Goal: Task Accomplishment & Management: Use online tool/utility

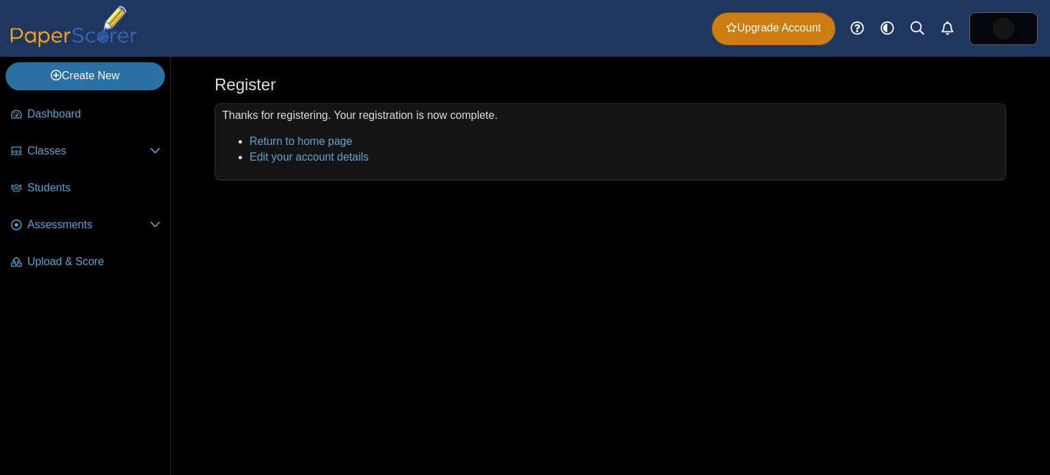
click at [792, 32] on span "Upgrade Account" at bounding box center [773, 28] width 95 height 15
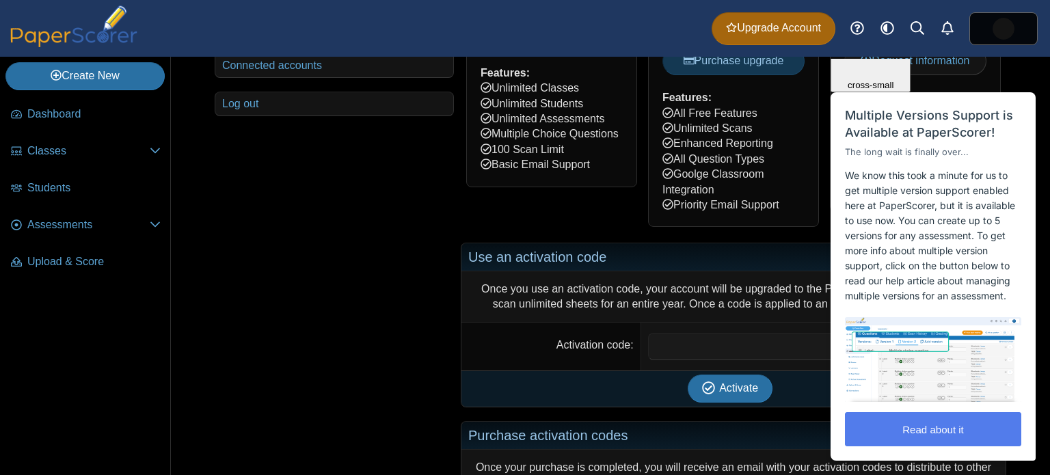
scroll to position [372, 0]
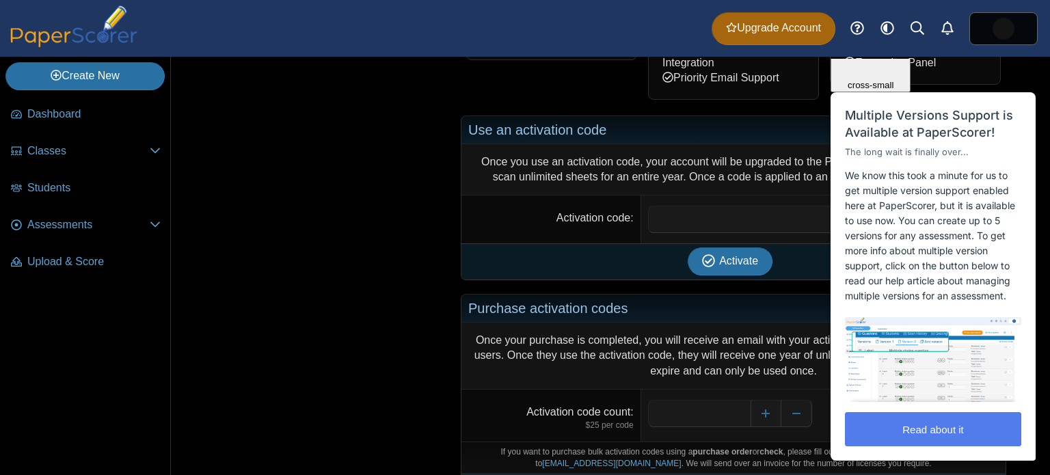
click at [905, 83] on div "Close cross-small" at bounding box center [870, 45] width 69 height 92
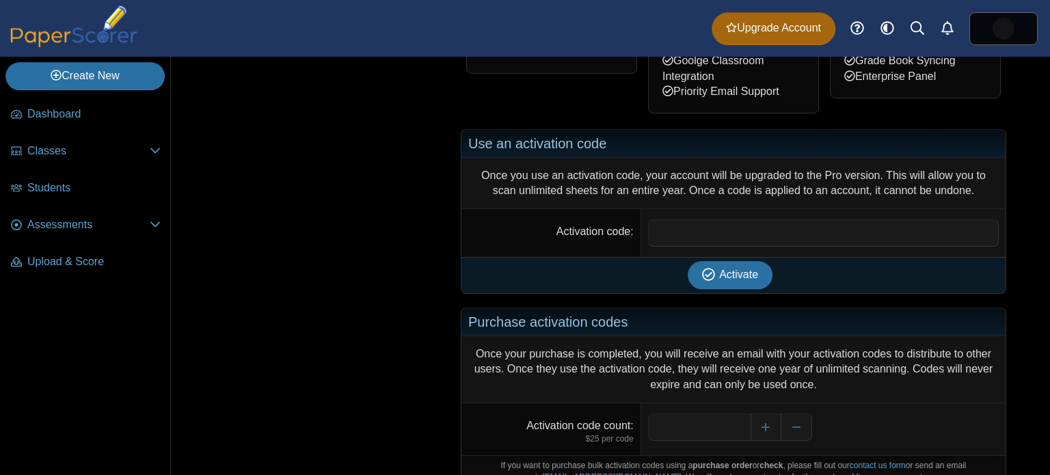
scroll to position [358, 0]
click at [711, 222] on input "Activation code" at bounding box center [823, 232] width 351 height 27
paste input "**********"
type input "**********"
click at [730, 272] on span "Activate" at bounding box center [738, 275] width 39 height 12
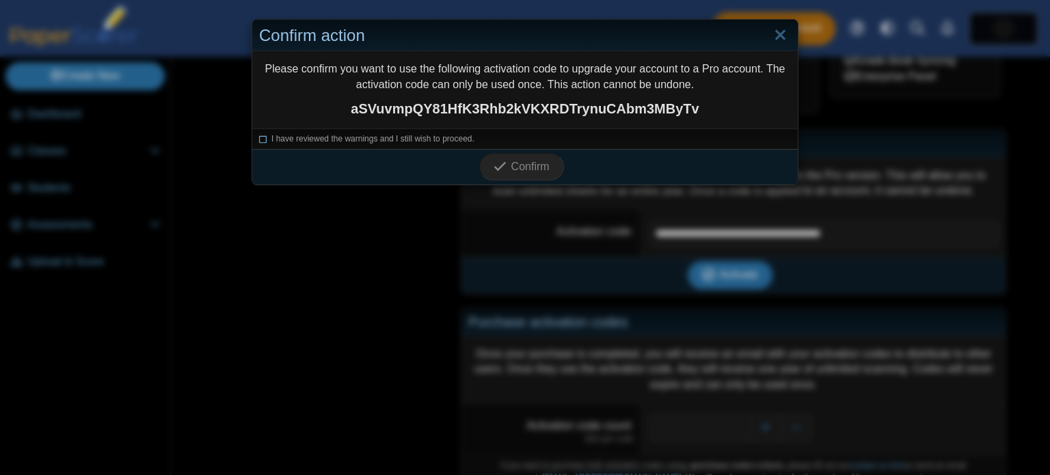
click at [275, 140] on span "I have reviewed the warnings and I still wish to proceed." at bounding box center [372, 139] width 203 height 10
click at [534, 172] on span "Confirm" at bounding box center [530, 167] width 38 height 12
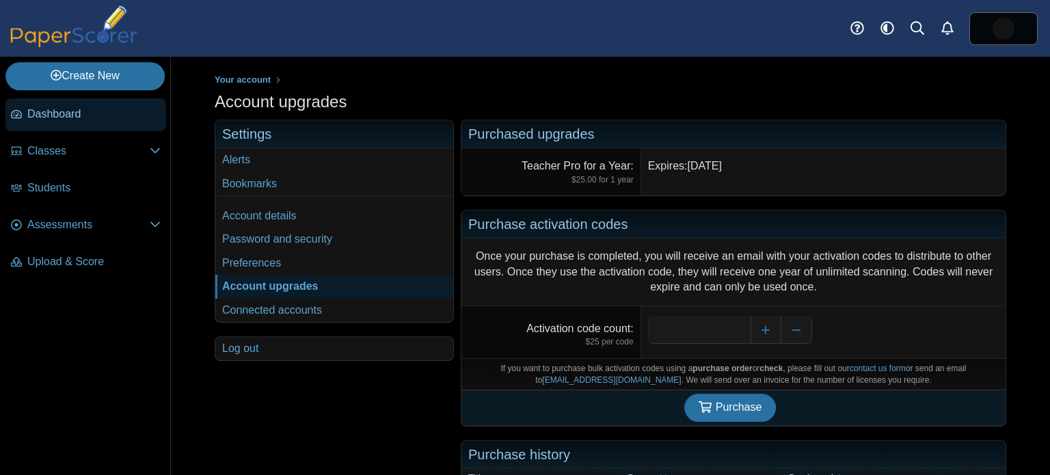
click at [118, 113] on span "Dashboard" at bounding box center [93, 114] width 133 height 15
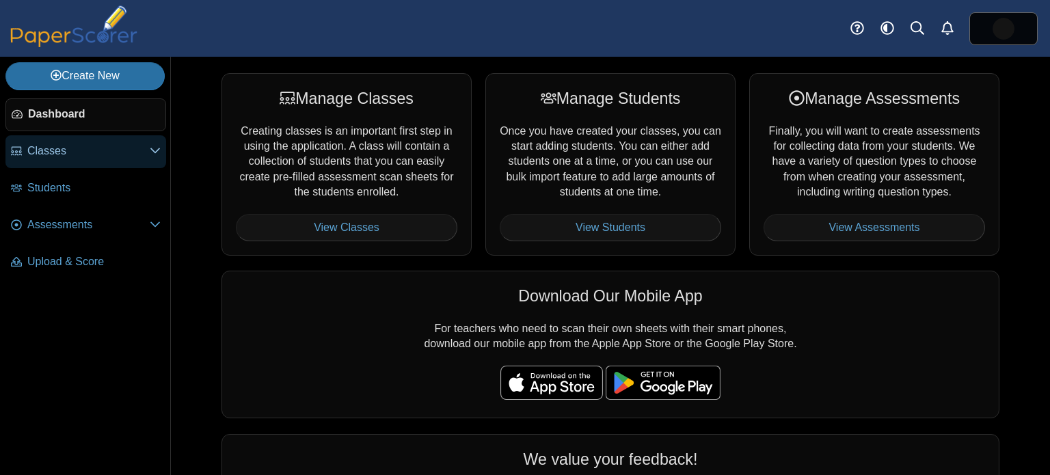
click at [148, 158] on span "Classes" at bounding box center [88, 151] width 122 height 15
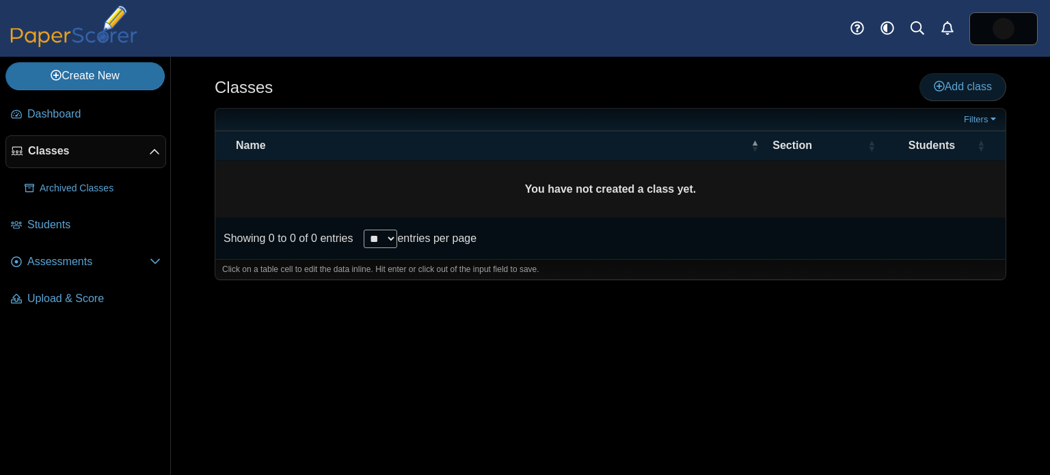
click at [957, 95] on link "Add class" at bounding box center [962, 86] width 87 height 27
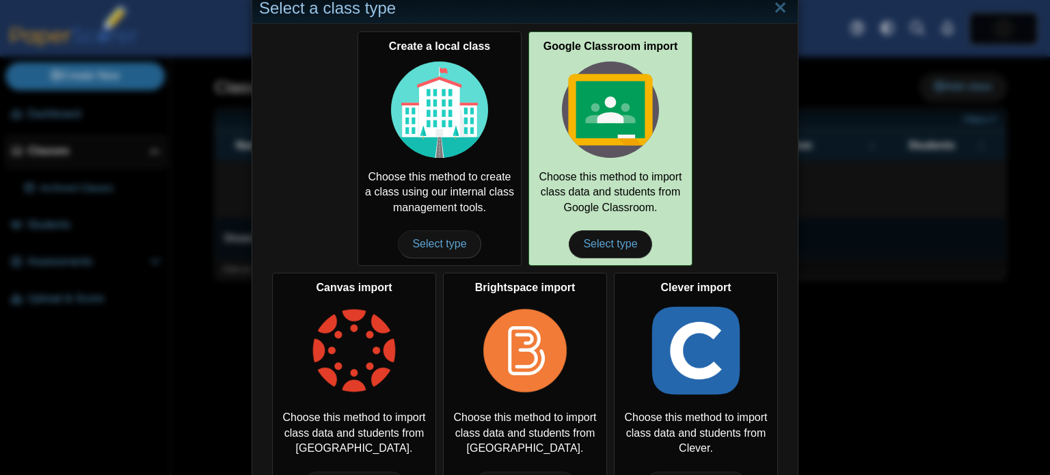
scroll to position [29, 0]
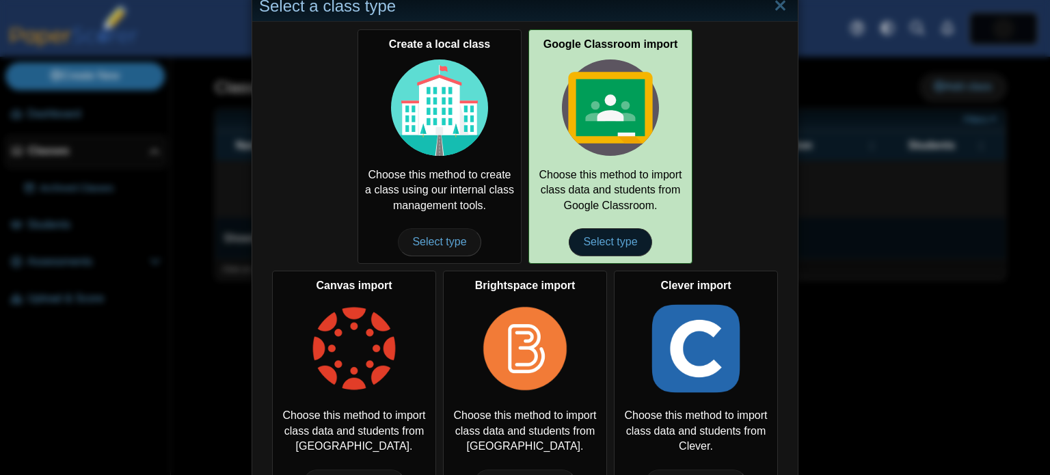
click at [637, 249] on span "Select type" at bounding box center [610, 241] width 83 height 27
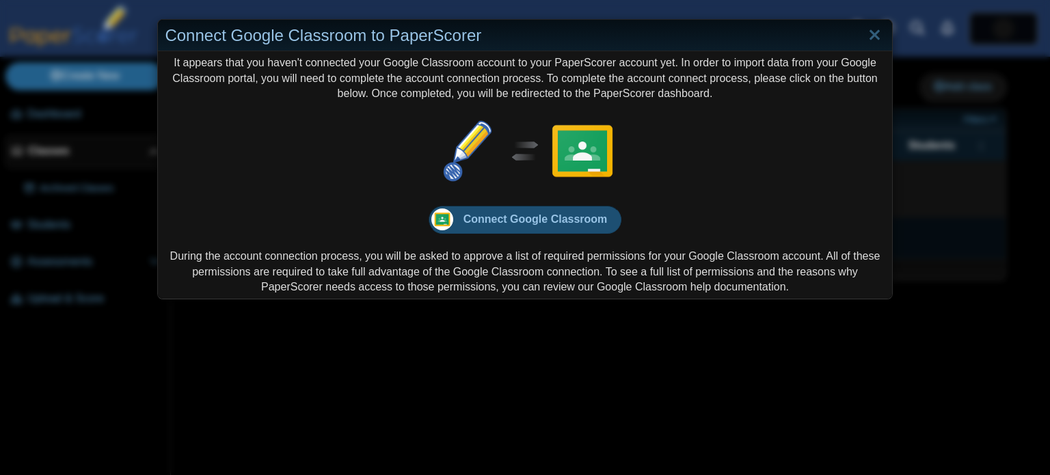
click at [562, 222] on span "Connect Google Classroom" at bounding box center [535, 219] width 144 height 12
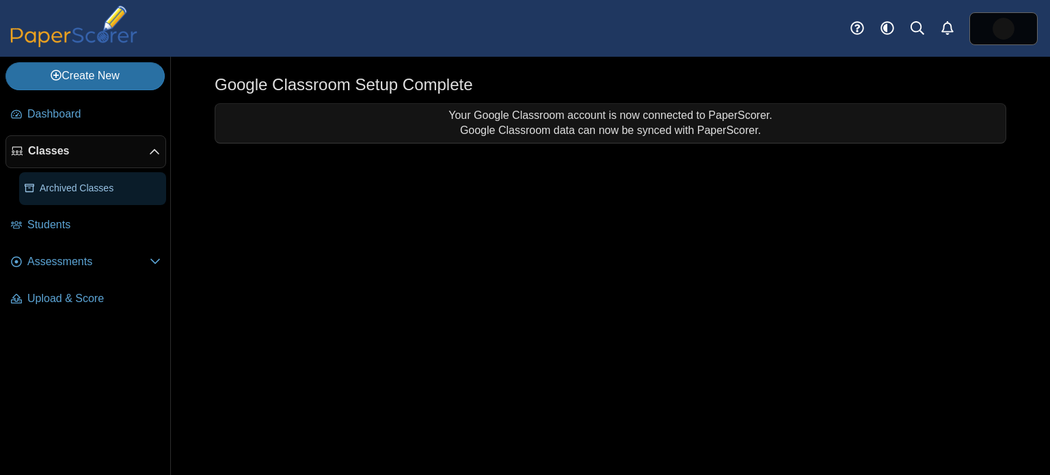
click at [118, 182] on span "Archived Classes" at bounding box center [100, 189] width 121 height 14
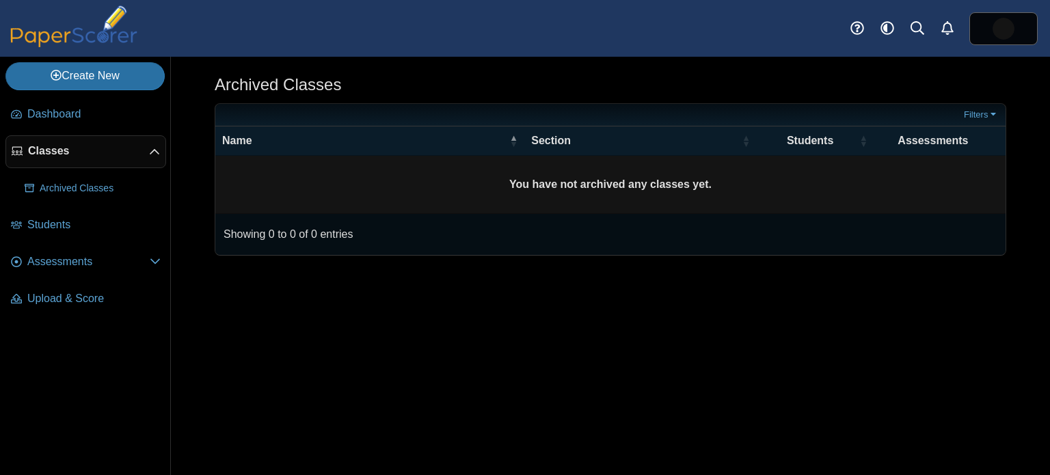
click at [83, 225] on span "Students" at bounding box center [93, 224] width 133 height 15
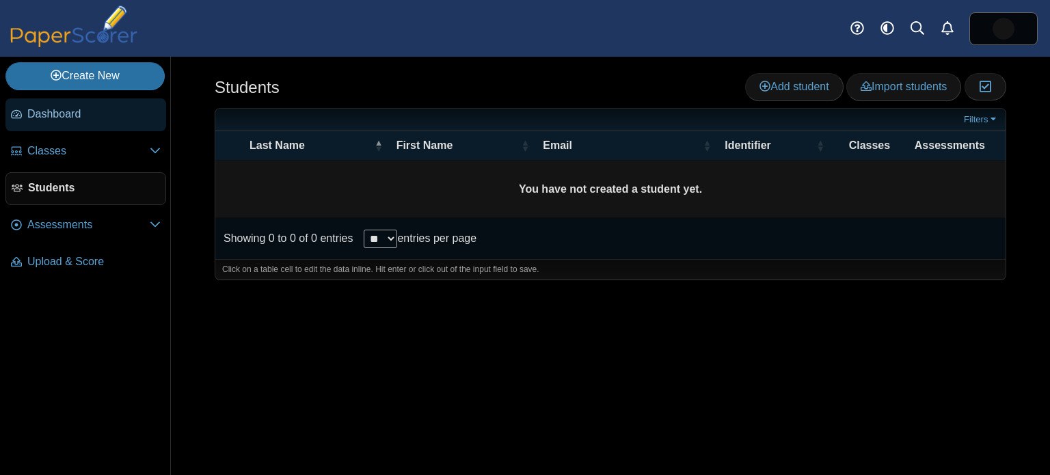
click at [102, 119] on span "Dashboard" at bounding box center [93, 114] width 133 height 15
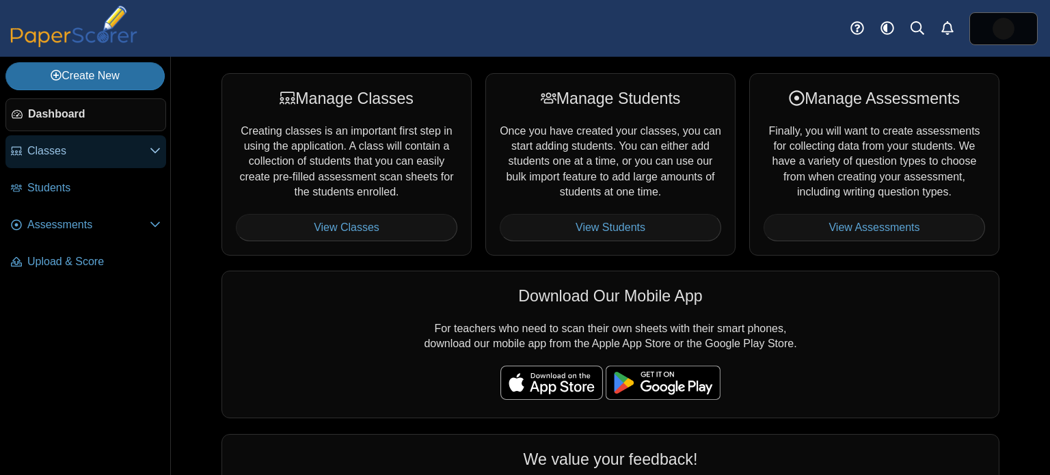
click at [81, 156] on span "Classes" at bounding box center [88, 151] width 122 height 15
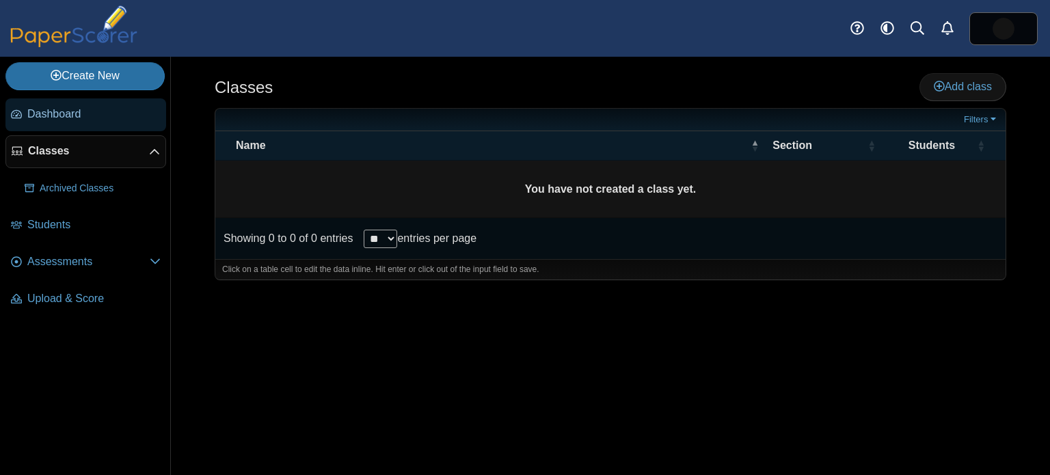
click at [112, 111] on span "Dashboard" at bounding box center [93, 114] width 133 height 15
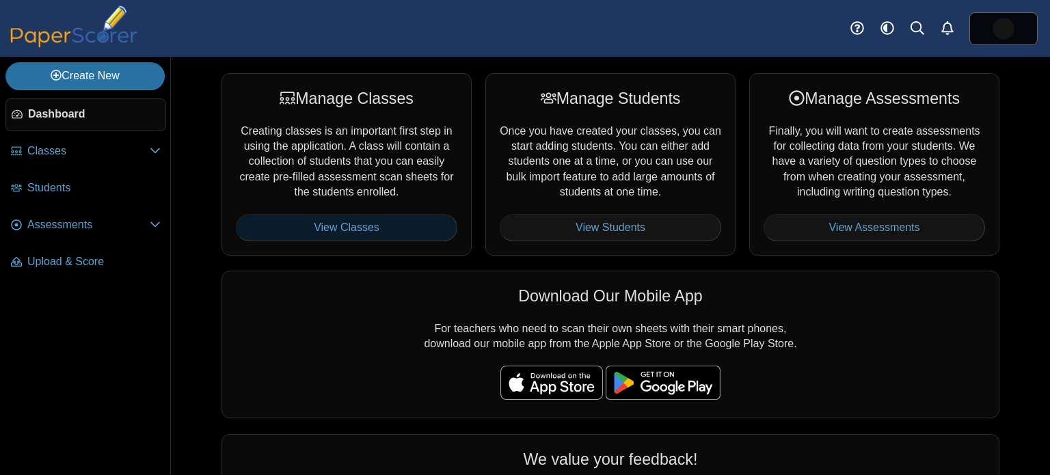
click at [366, 223] on link "View Classes" at bounding box center [346, 227] width 221 height 27
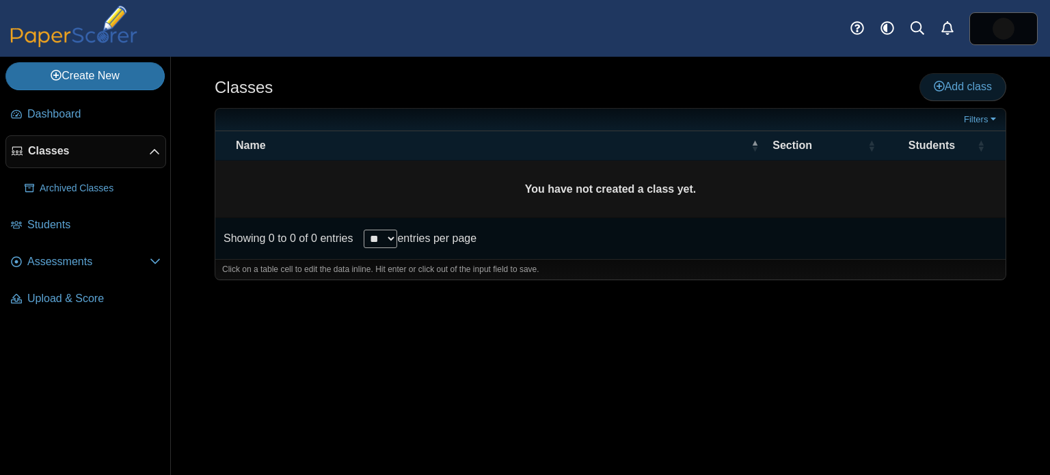
click at [936, 85] on use at bounding box center [938, 86] width 11 height 11
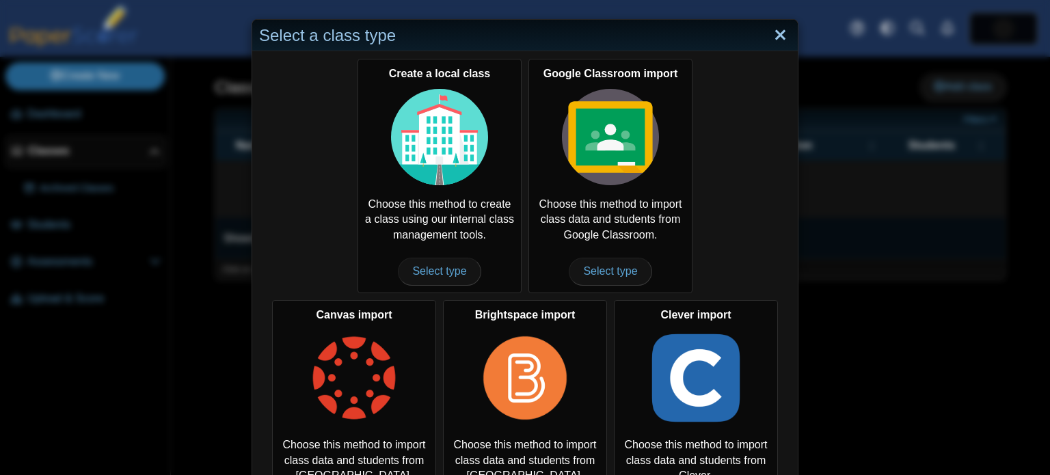
click at [784, 33] on link "Close" at bounding box center [779, 35] width 21 height 23
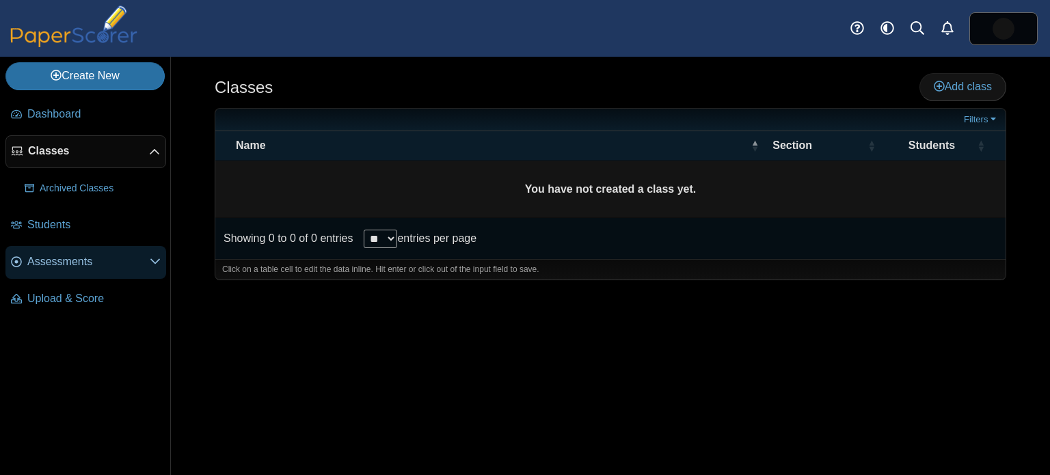
click at [96, 267] on span "Assessments" at bounding box center [88, 261] width 122 height 15
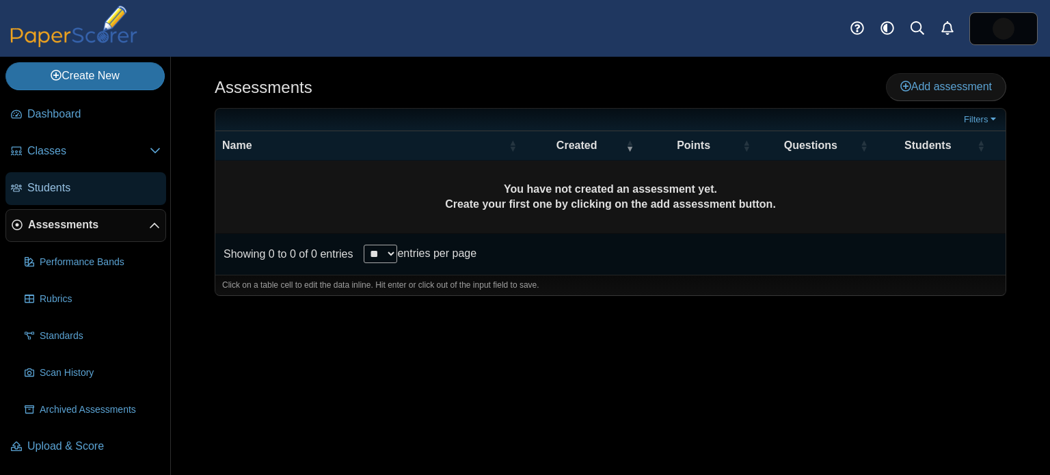
click at [111, 197] on link "Students" at bounding box center [85, 188] width 161 height 33
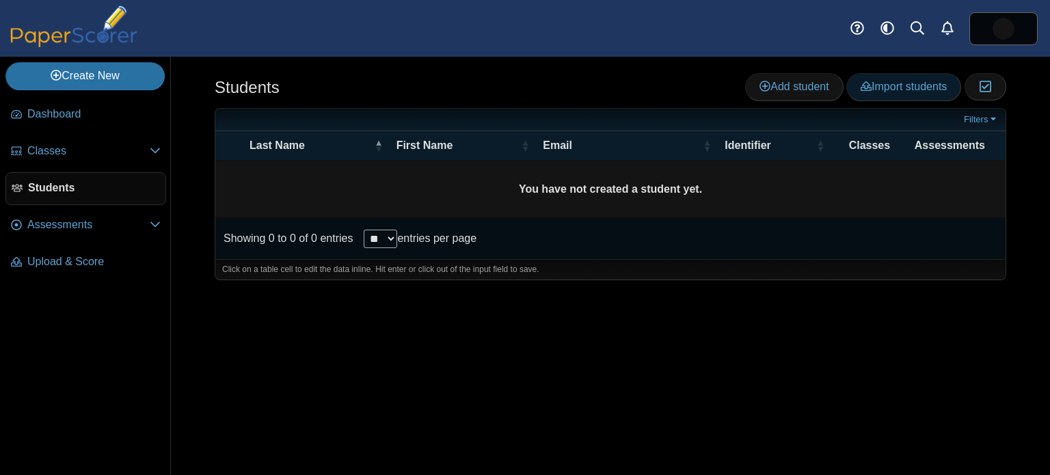
click at [908, 90] on span "Import students" at bounding box center [903, 87] width 86 height 12
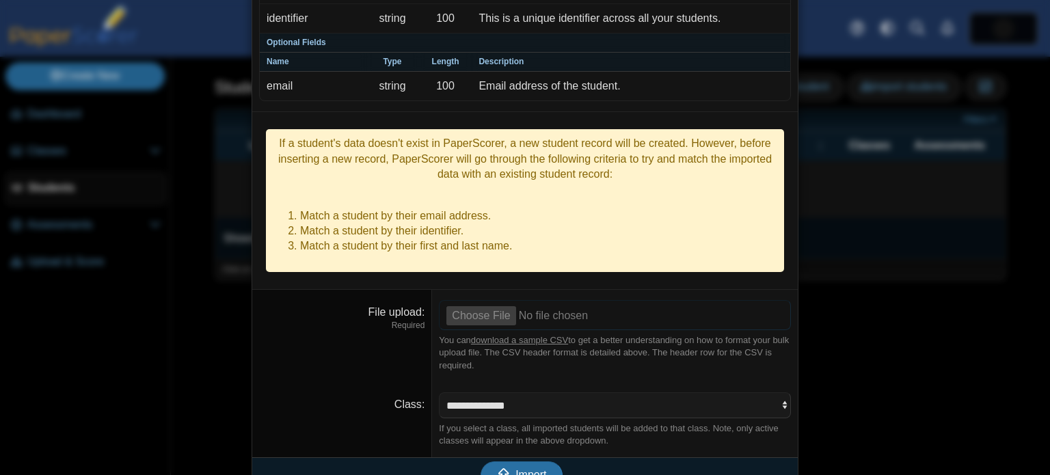
scroll to position [156, 0]
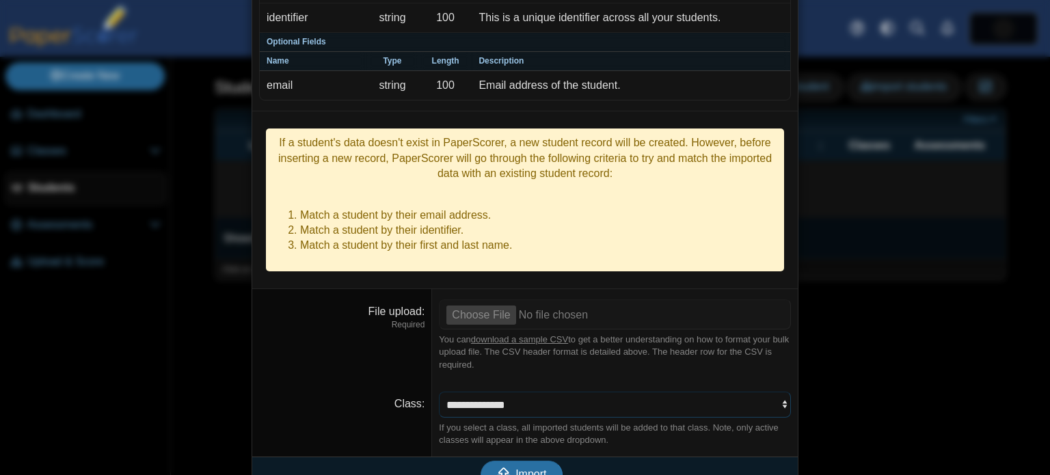
click at [508, 392] on select "**********" at bounding box center [615, 405] width 352 height 26
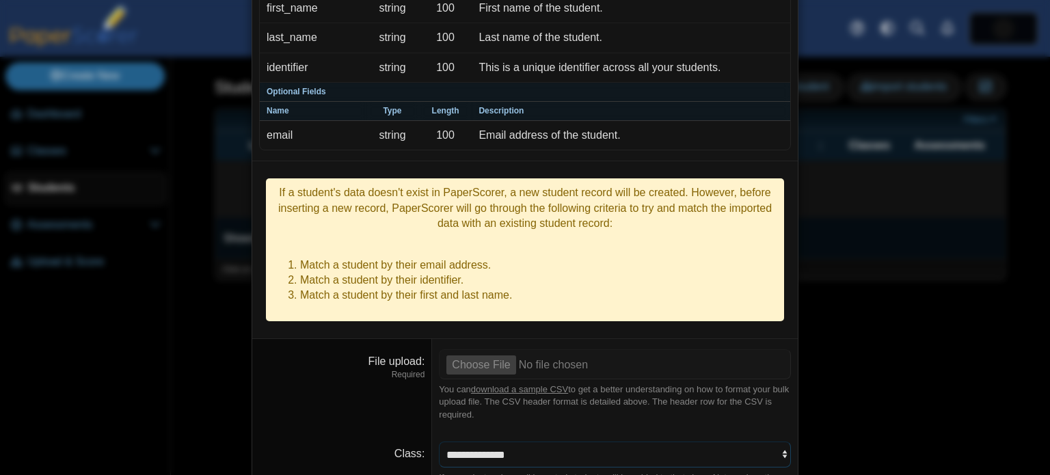
scroll to position [0, 0]
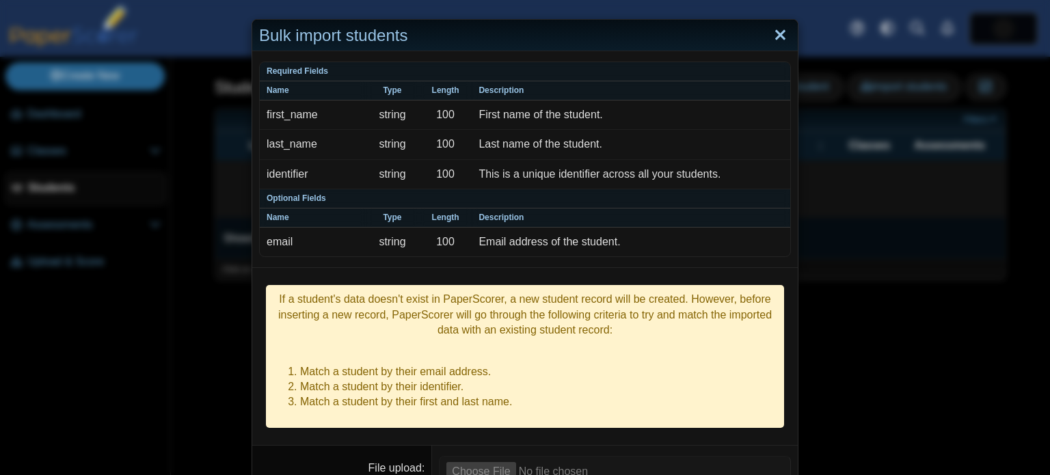
click at [783, 40] on link "Close" at bounding box center [779, 35] width 21 height 23
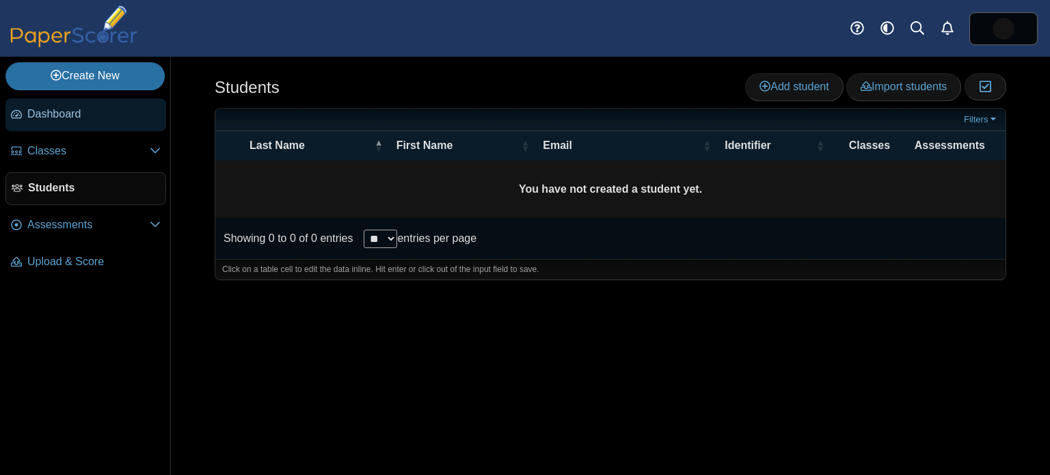
click at [96, 123] on link "Dashboard" at bounding box center [85, 114] width 161 height 33
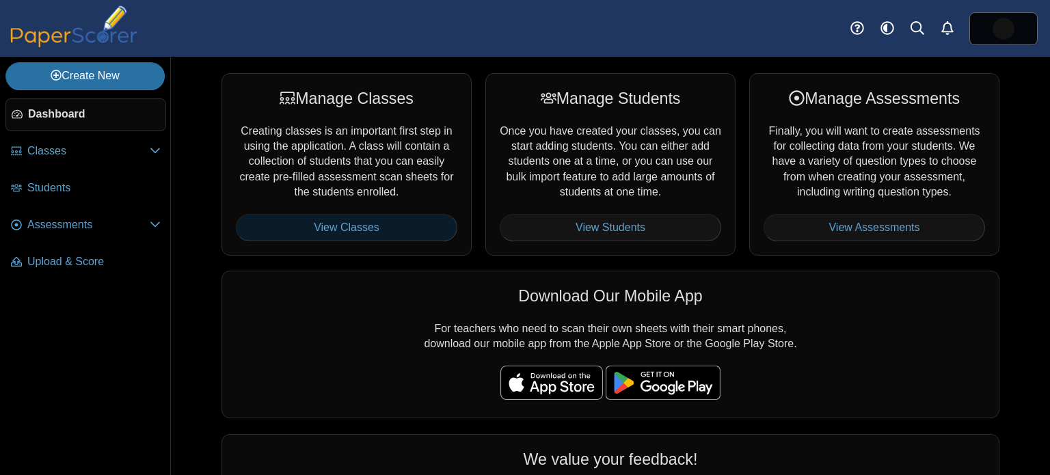
click at [389, 230] on link "View Classes" at bounding box center [346, 227] width 221 height 27
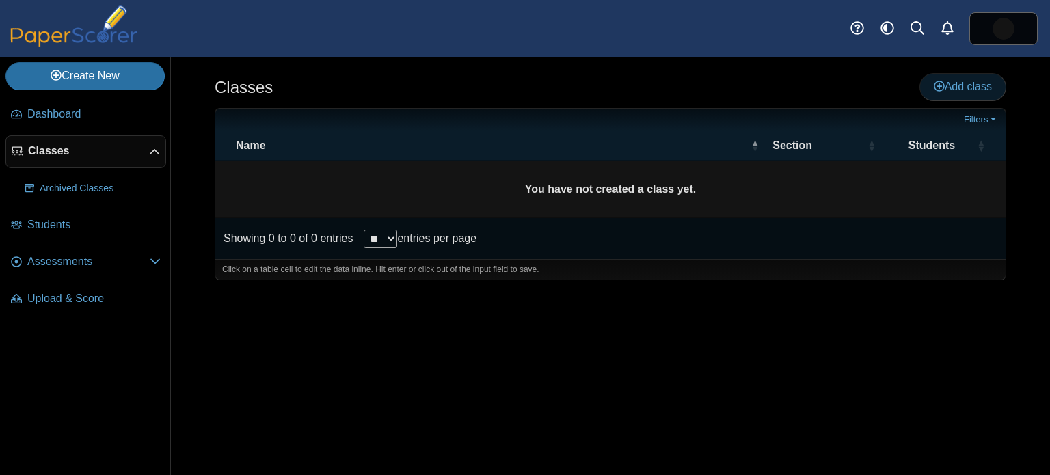
click at [934, 87] on icon at bounding box center [938, 86] width 11 height 11
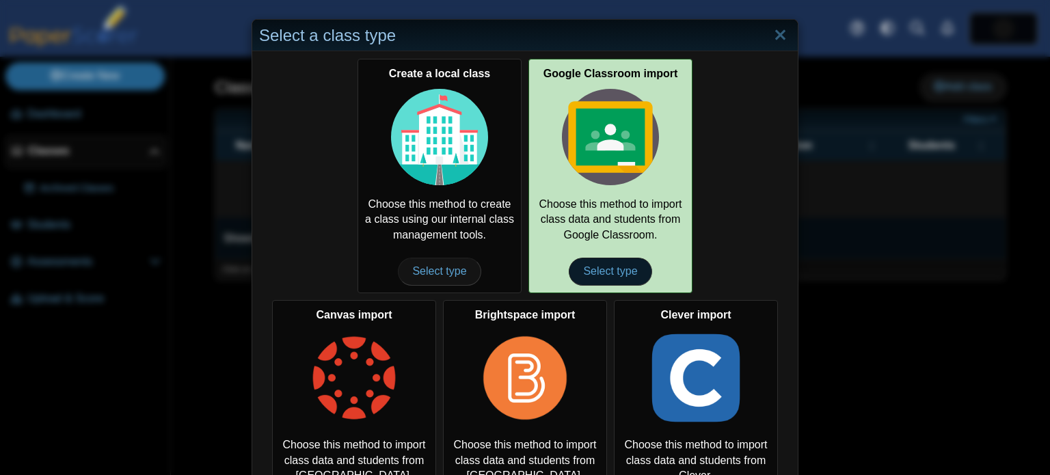
click at [615, 277] on span "Select type" at bounding box center [610, 271] width 83 height 27
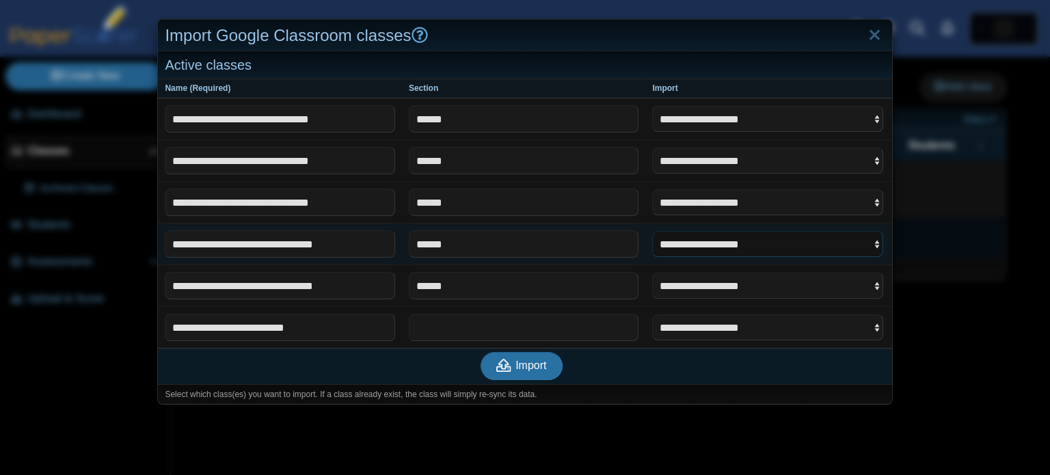
click at [780, 238] on select "**********" at bounding box center [767, 244] width 231 height 26
select select "**********"
click at [653, 231] on select "**********" at bounding box center [767, 244] width 231 height 26
click at [761, 284] on select "**********" at bounding box center [767, 286] width 231 height 26
select select "**********"
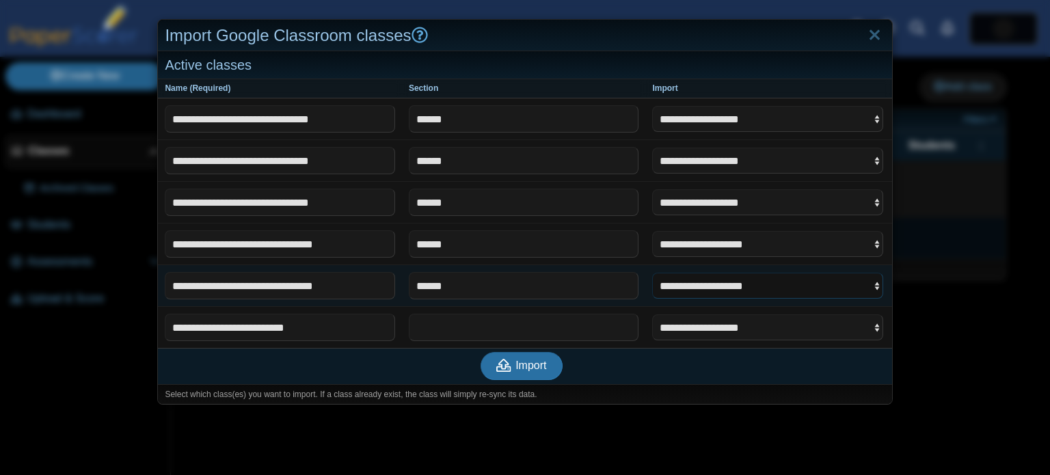
click at [653, 273] on select "**********" at bounding box center [767, 286] width 231 height 26
click at [508, 361] on icon "submit" at bounding box center [503, 365] width 15 height 13
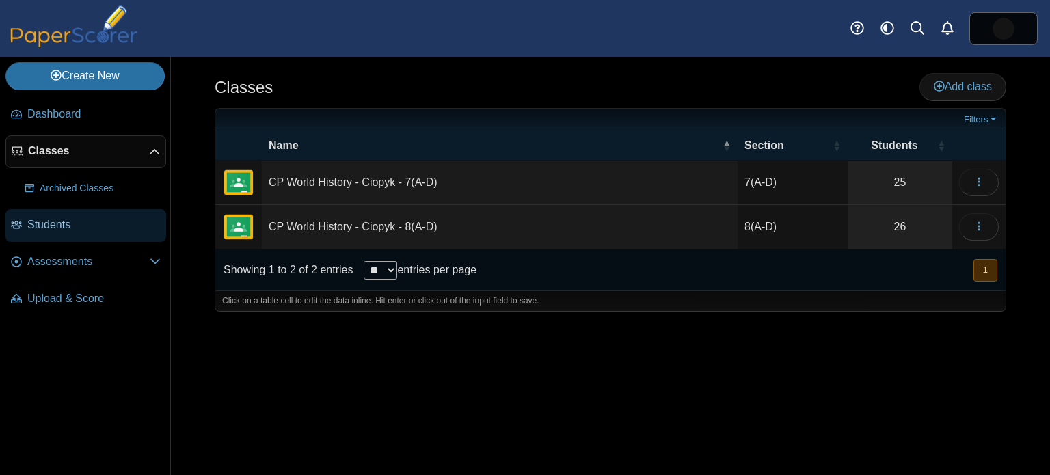
click at [77, 211] on link "Students" at bounding box center [85, 225] width 161 height 33
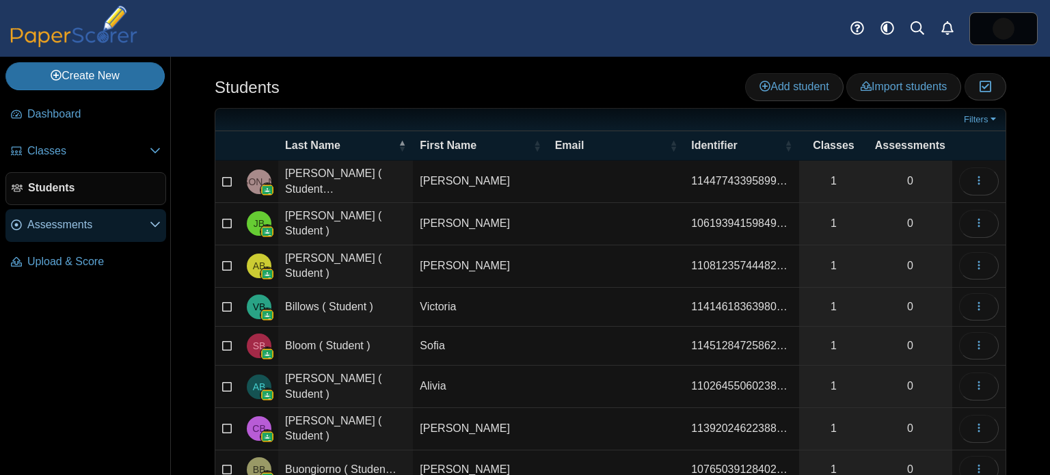
click at [101, 220] on span "Assessments" at bounding box center [88, 224] width 122 height 15
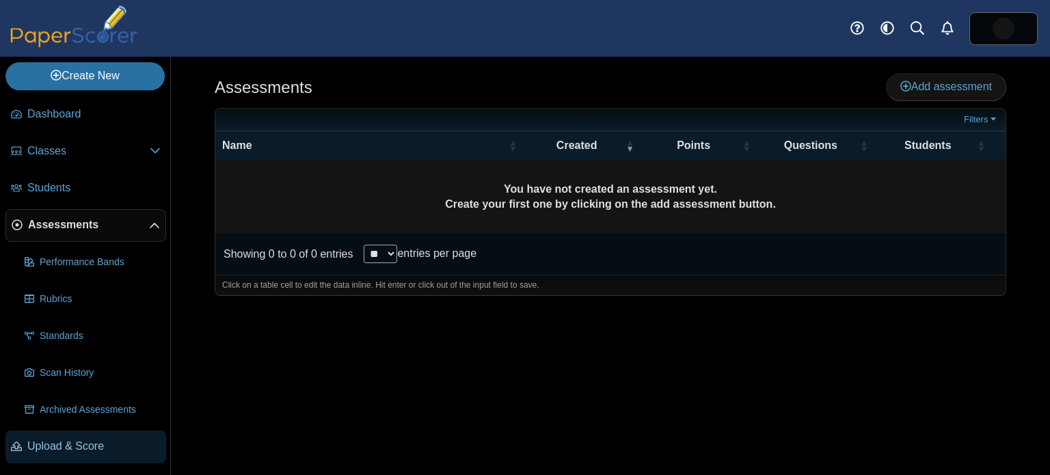
click at [109, 449] on span "Upload & Score" at bounding box center [93, 446] width 133 height 15
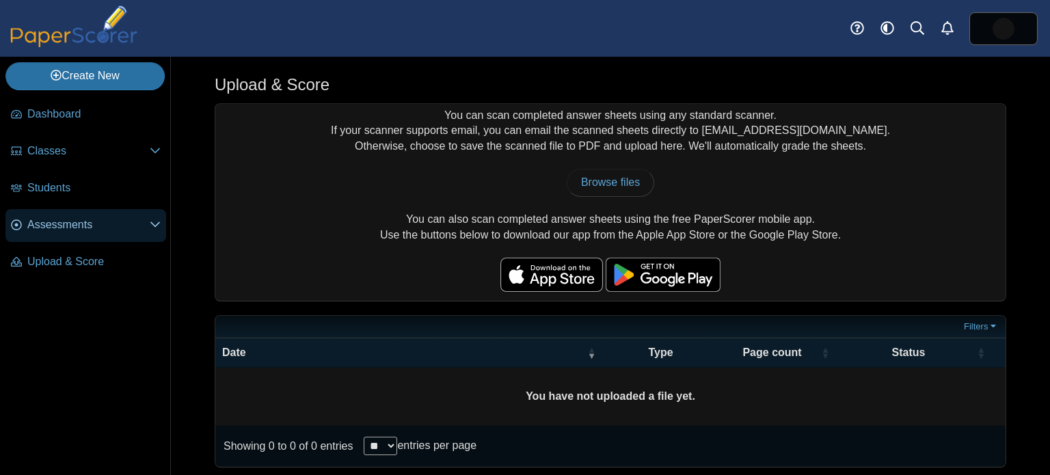
click at [96, 223] on span "Assessments" at bounding box center [88, 224] width 122 height 15
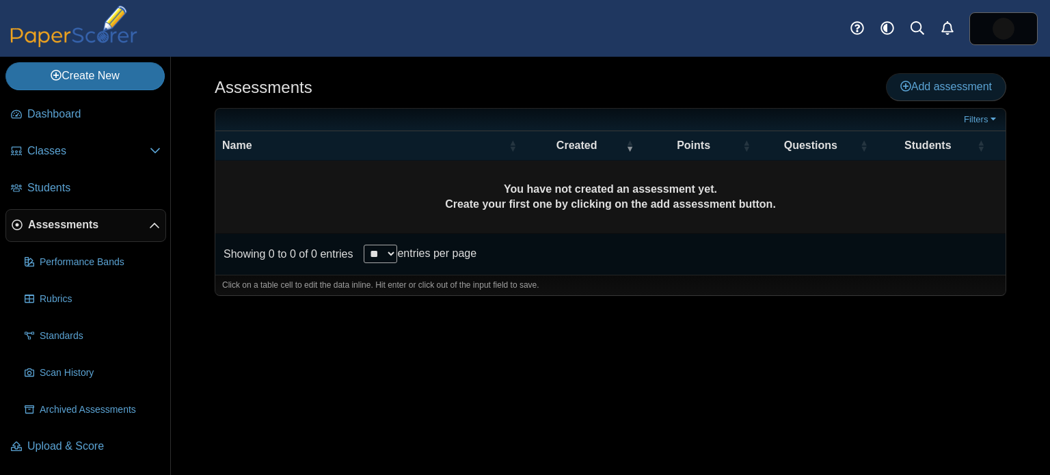
click at [942, 89] on span "Add assessment" at bounding box center [946, 87] width 92 height 12
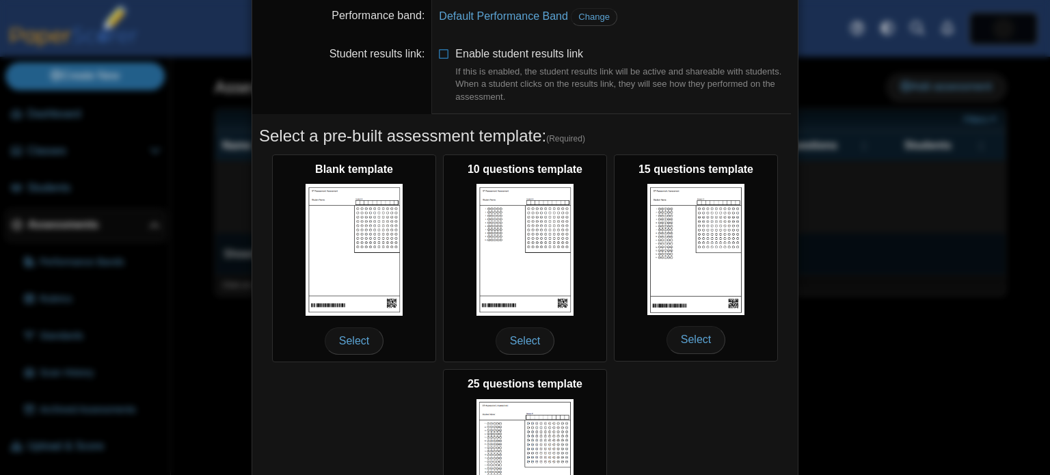
scroll to position [133, 0]
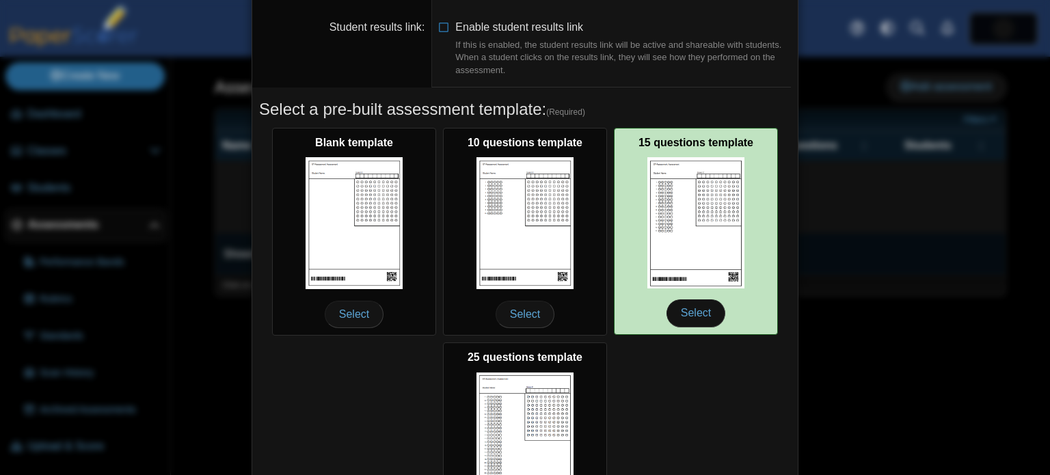
click at [693, 262] on img at bounding box center [695, 222] width 97 height 131
click at [689, 314] on span "Select" at bounding box center [695, 312] width 59 height 27
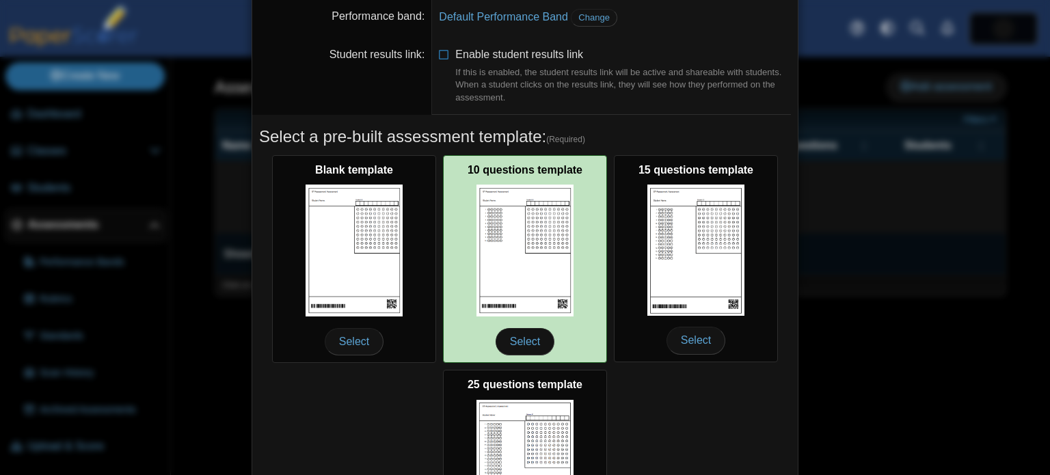
scroll to position [0, 0]
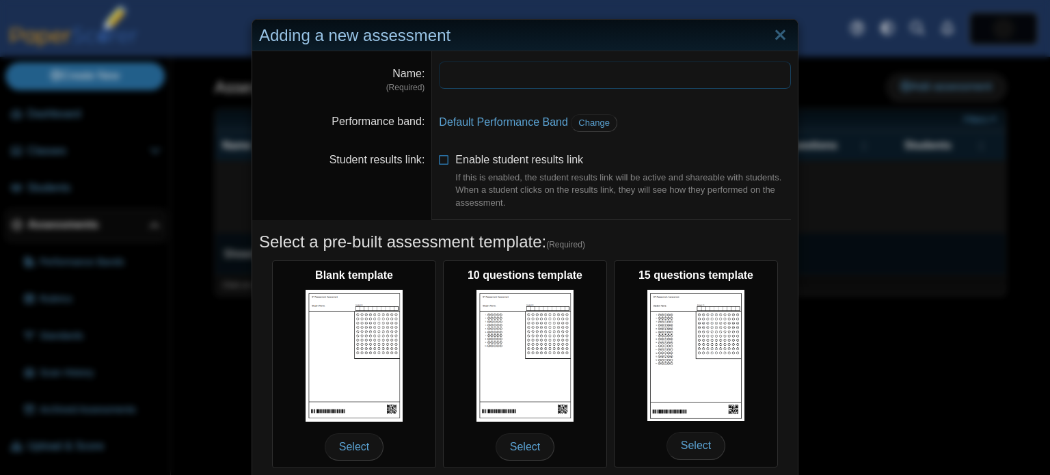
click at [470, 73] on input "Name" at bounding box center [615, 75] width 352 height 27
type input "*"
type input "**********"
click at [589, 120] on span "Change" at bounding box center [593, 123] width 31 height 10
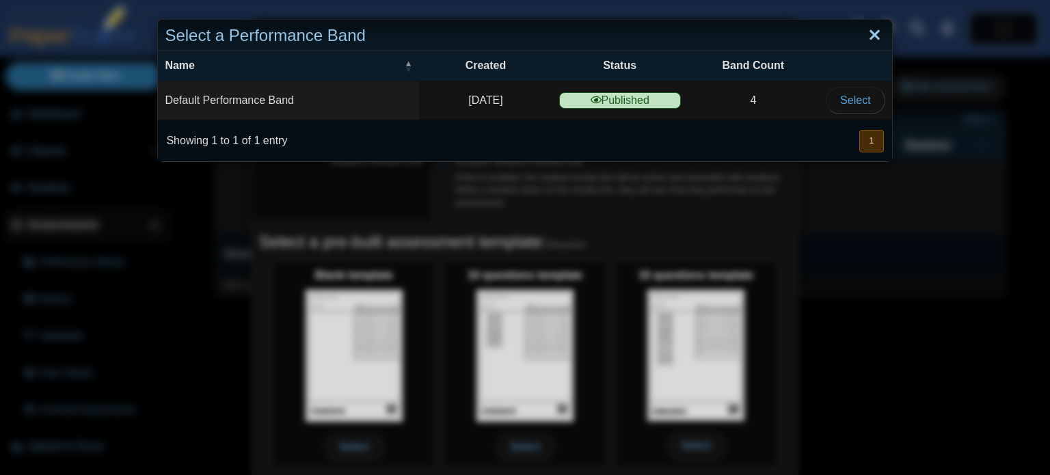
click at [875, 38] on link "Close" at bounding box center [874, 35] width 21 height 23
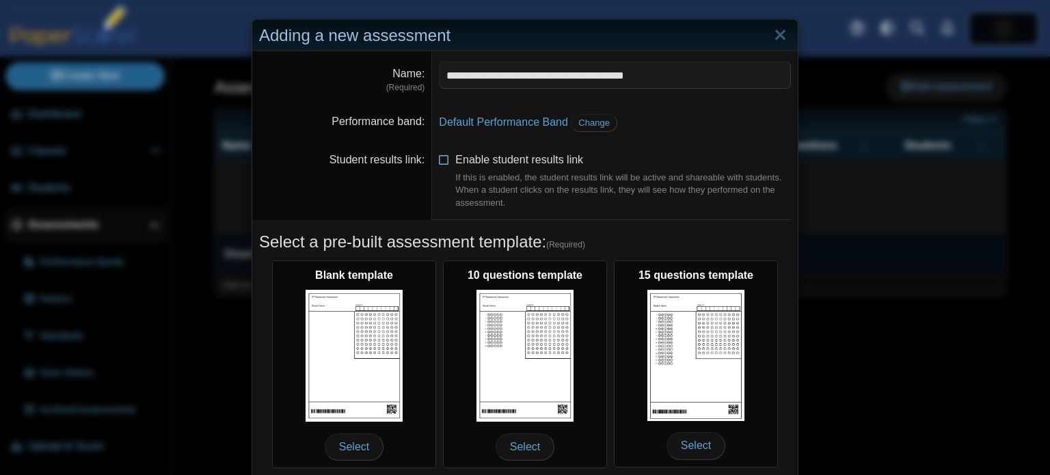
click at [446, 159] on icon at bounding box center [444, 157] width 11 height 10
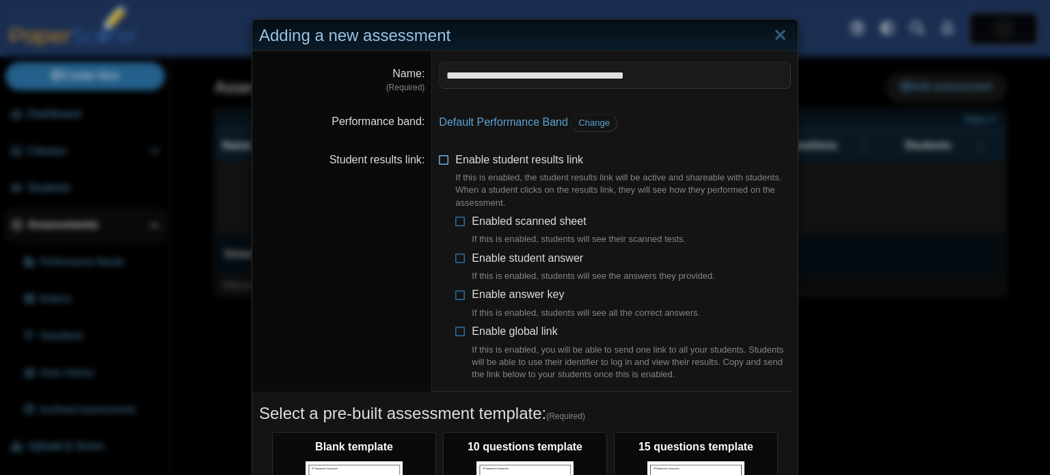
click at [447, 158] on icon at bounding box center [444, 157] width 11 height 10
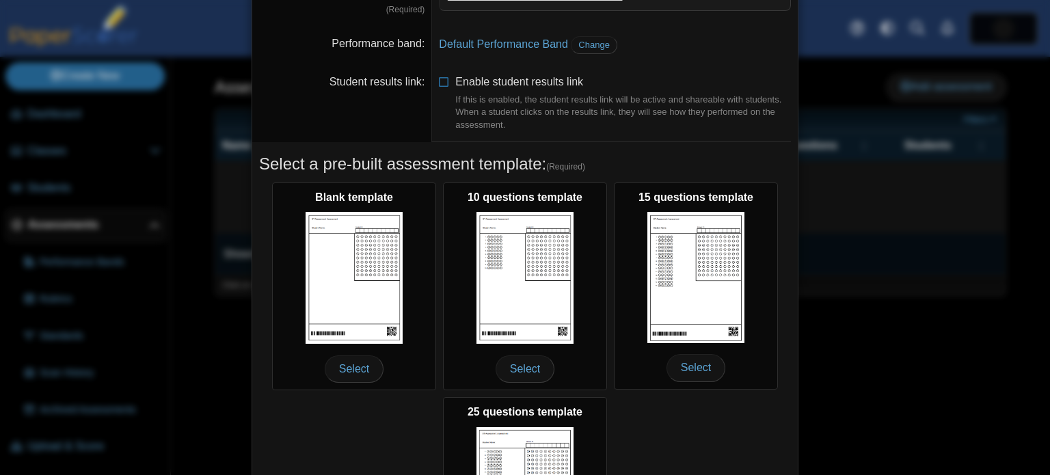
scroll to position [79, 0]
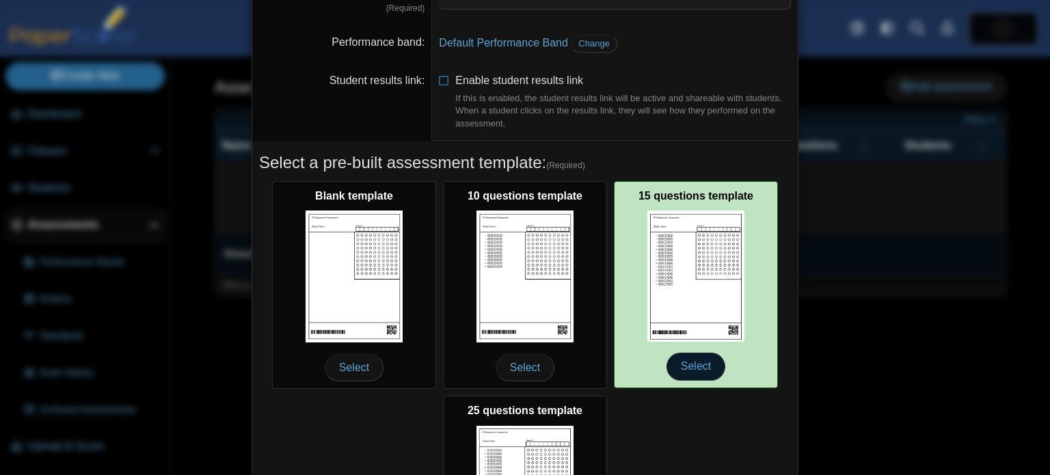
click at [720, 364] on span "Select" at bounding box center [695, 366] width 59 height 27
click at [689, 362] on span "Select" at bounding box center [695, 366] width 59 height 27
click at [674, 241] on img at bounding box center [695, 275] width 97 height 131
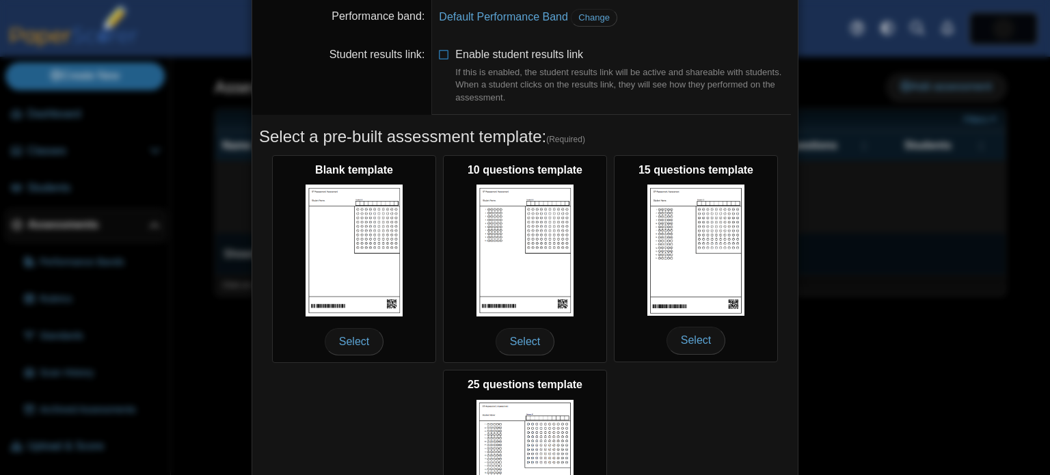
scroll to position [260, 0]
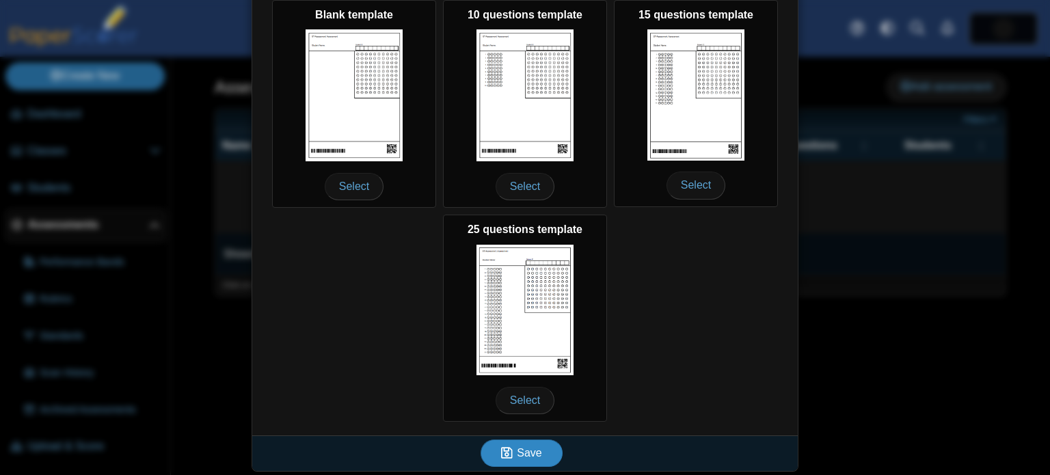
click at [534, 455] on span "Save" at bounding box center [529, 453] width 25 height 12
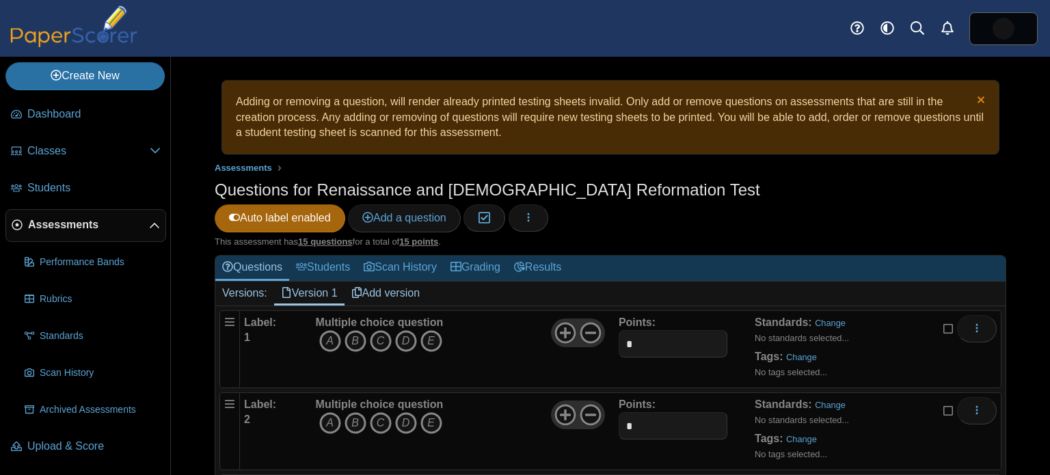
click at [983, 99] on link "Dismiss notice" at bounding box center [979, 101] width 12 height 14
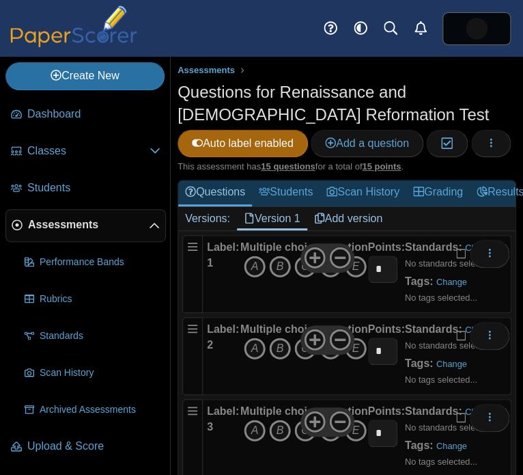
click at [433, 118] on h1 "Questions for Renaissance and [DEMOGRAPHIC_DATA] Reformation Test" at bounding box center [347, 104] width 339 height 46
click at [261, 265] on icon "A" at bounding box center [255, 267] width 22 height 22
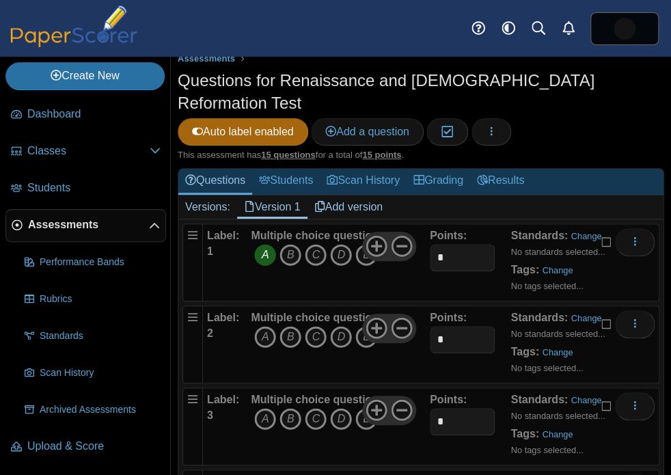
scroll to position [60, 0]
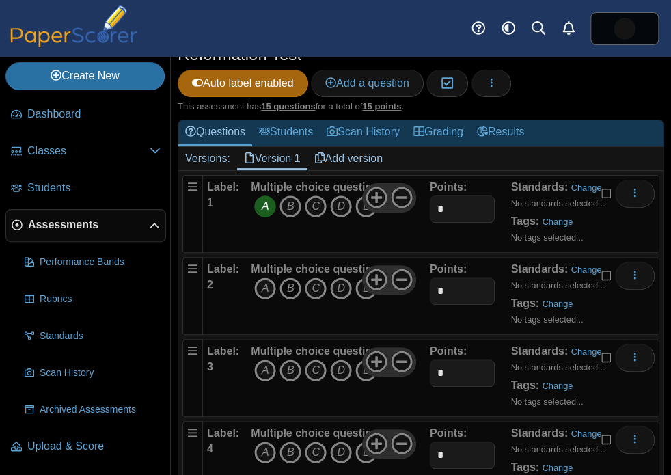
click at [284, 277] on icon "B" at bounding box center [290, 288] width 22 height 22
click at [266, 359] on icon "A" at bounding box center [265, 370] width 22 height 22
click at [316, 441] on icon "C" at bounding box center [316, 452] width 22 height 22
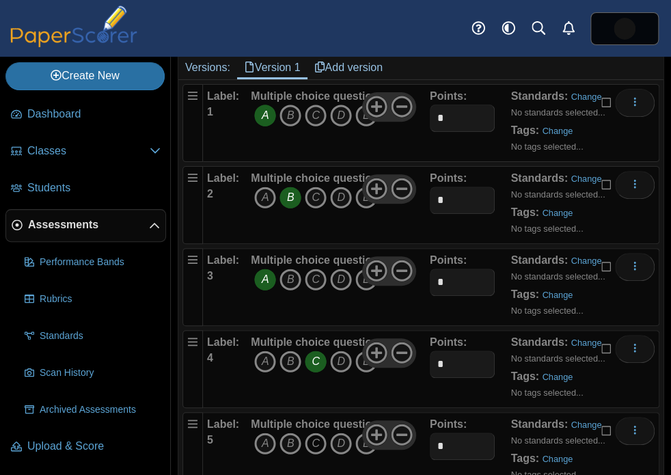
scroll to position [157, 0]
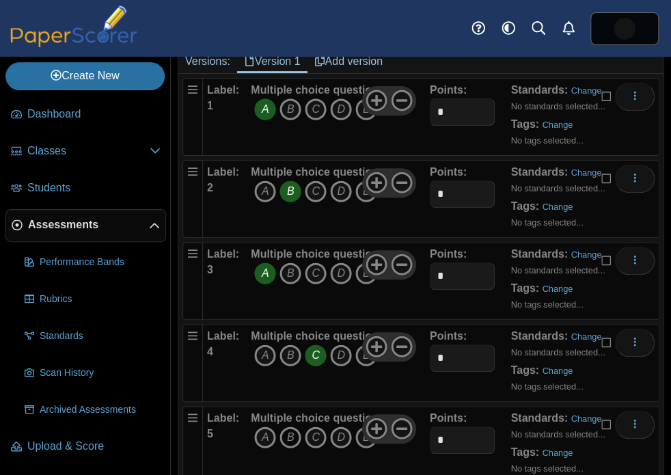
click at [291, 426] on icon "B" at bounding box center [290, 437] width 22 height 22
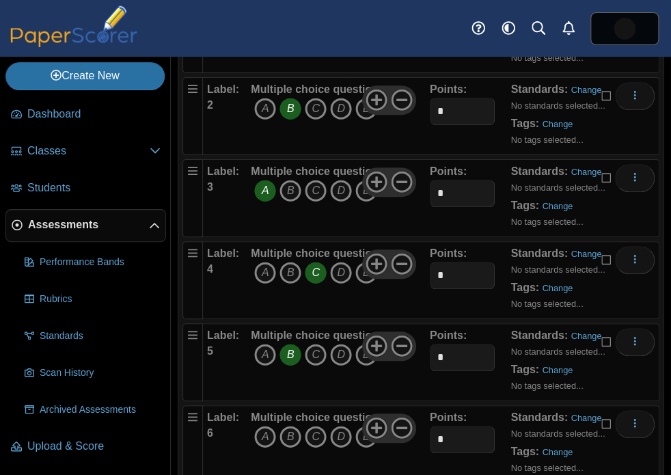
scroll to position [243, 0]
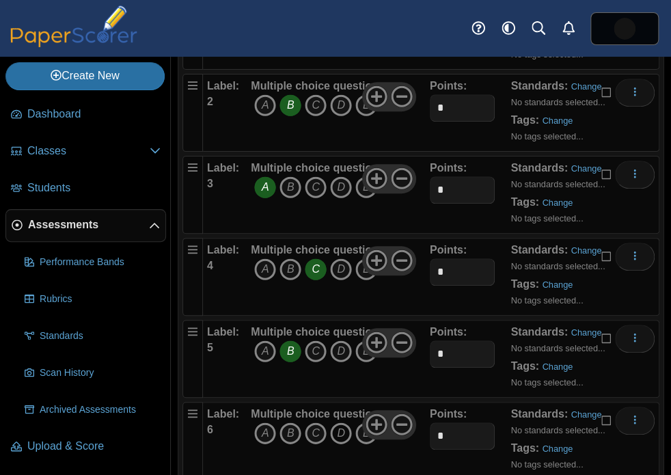
click at [341, 422] on icon "D" at bounding box center [341, 433] width 22 height 22
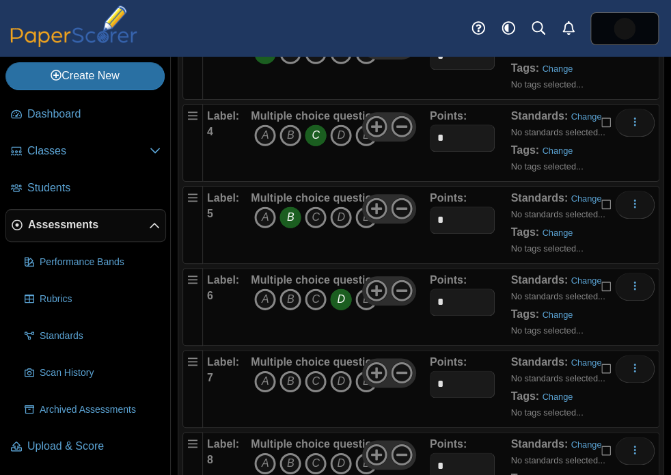
scroll to position [379, 0]
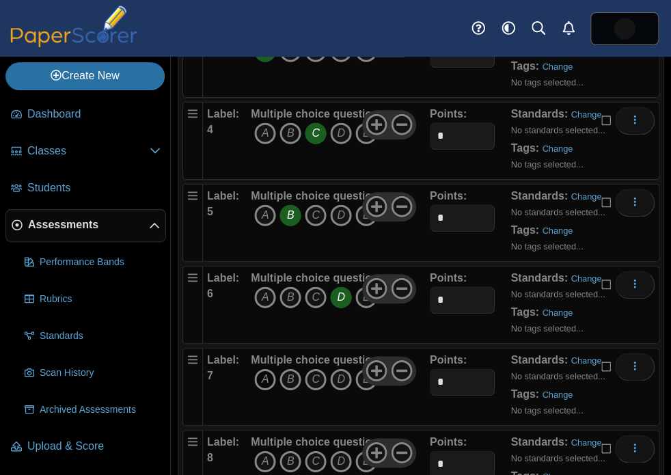
click at [269, 368] on icon "A" at bounding box center [265, 379] width 22 height 22
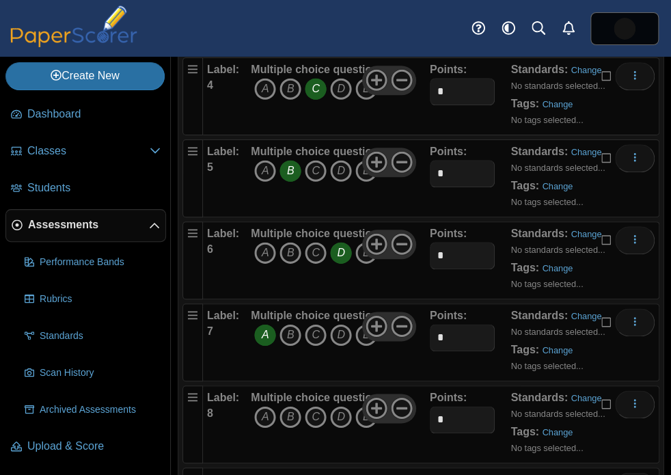
scroll to position [432, 0]
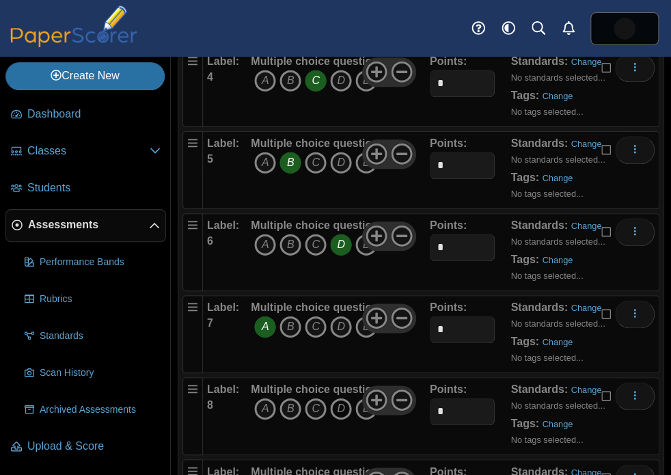
click at [345, 398] on icon "D" at bounding box center [341, 409] width 22 height 22
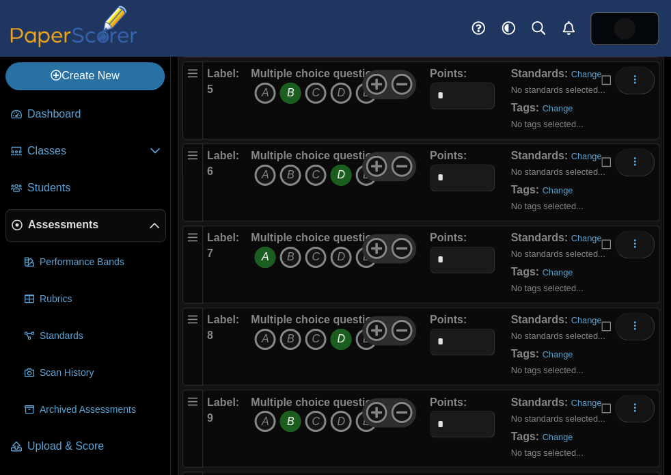
scroll to position [538, 0]
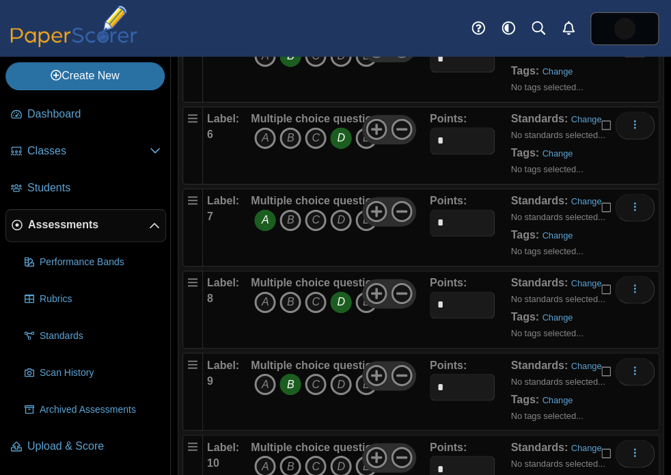
click at [296, 455] on icon "B" at bounding box center [290, 466] width 22 height 22
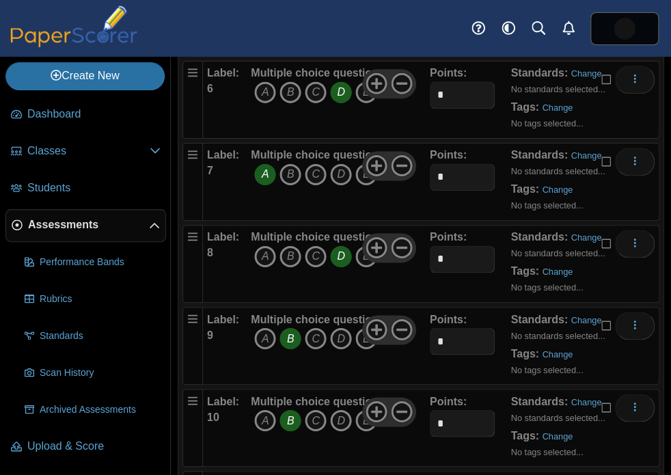
scroll to position [623, 0]
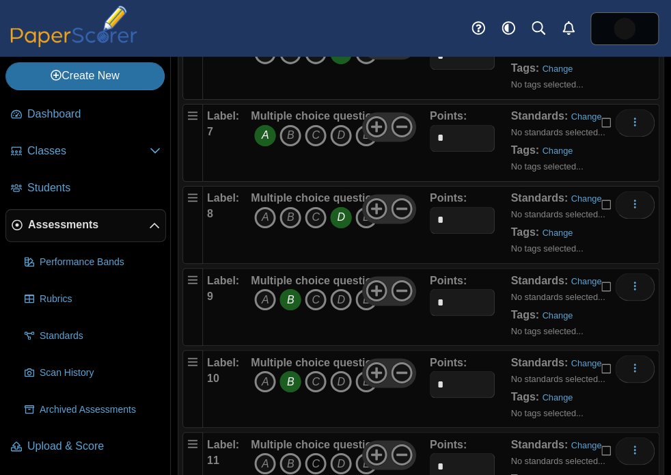
click at [316, 452] on icon "C" at bounding box center [316, 463] width 22 height 22
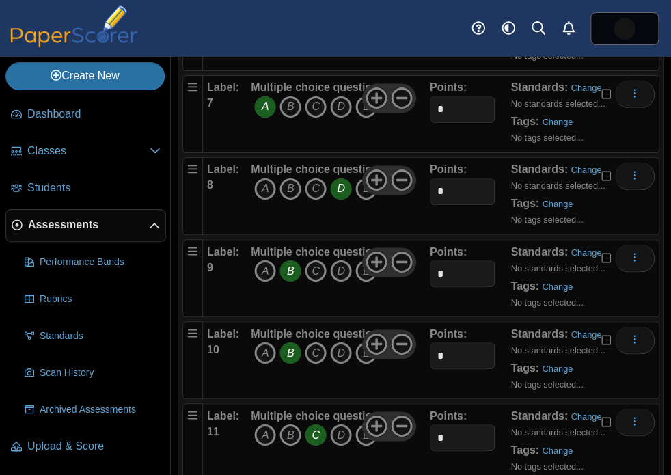
scroll to position [776, 0]
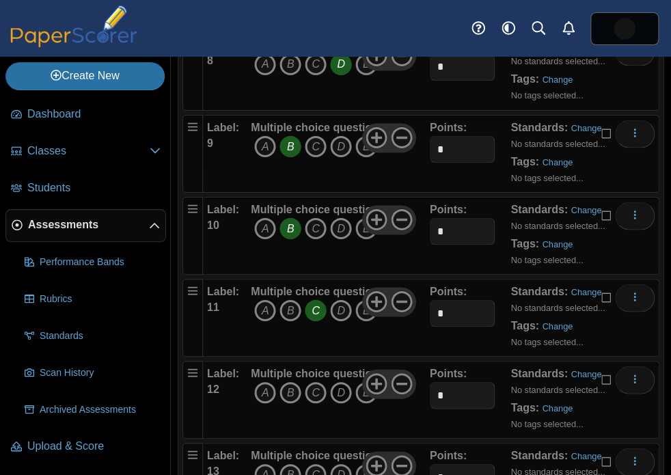
click at [340, 381] on icon "D" at bounding box center [341, 392] width 22 height 22
click at [349, 463] on icon "D" at bounding box center [341, 474] width 22 height 22
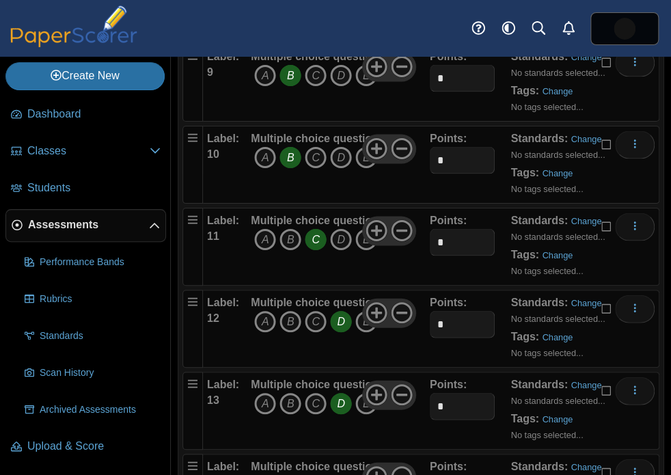
scroll to position [923, 0]
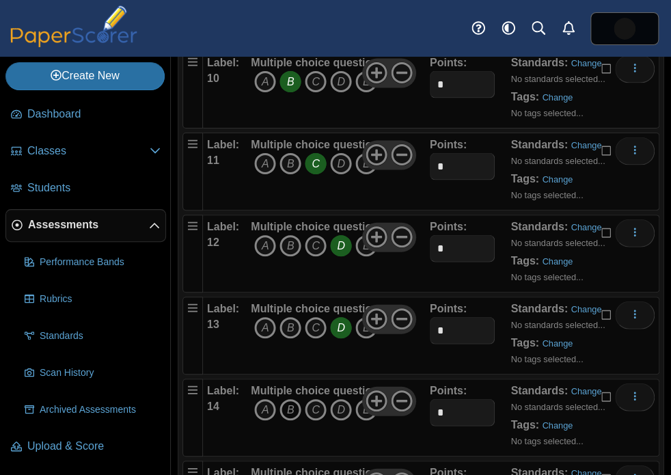
click at [296, 399] on icon "B" at bounding box center [290, 410] width 22 height 22
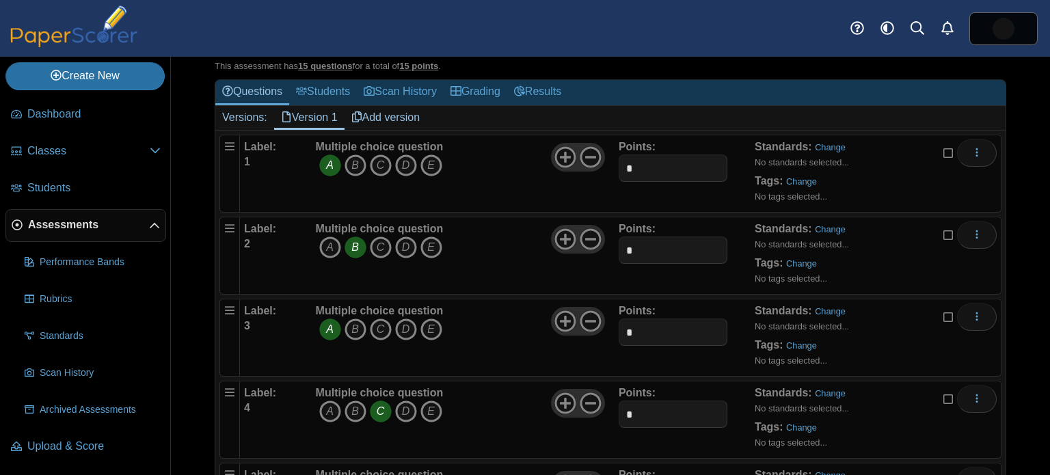
scroll to position [0, 0]
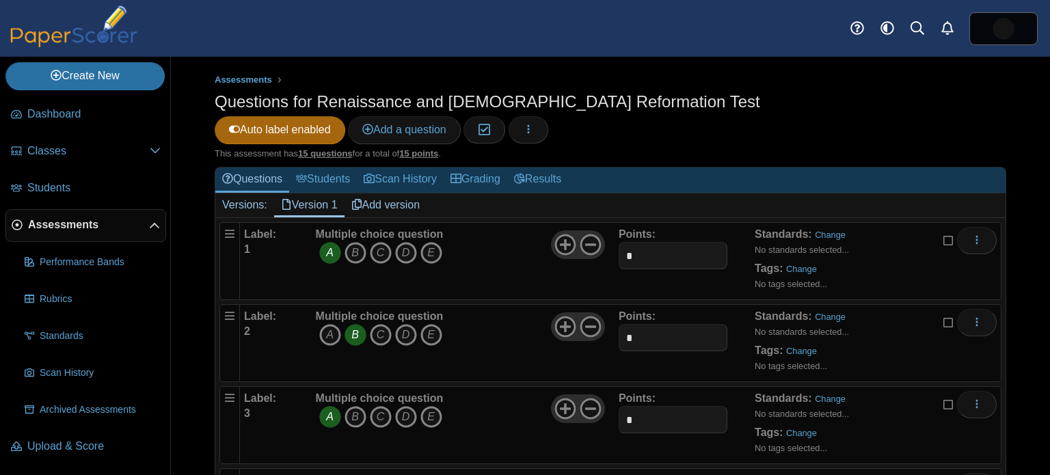
click at [71, 225] on span "Assessments" at bounding box center [88, 224] width 121 height 15
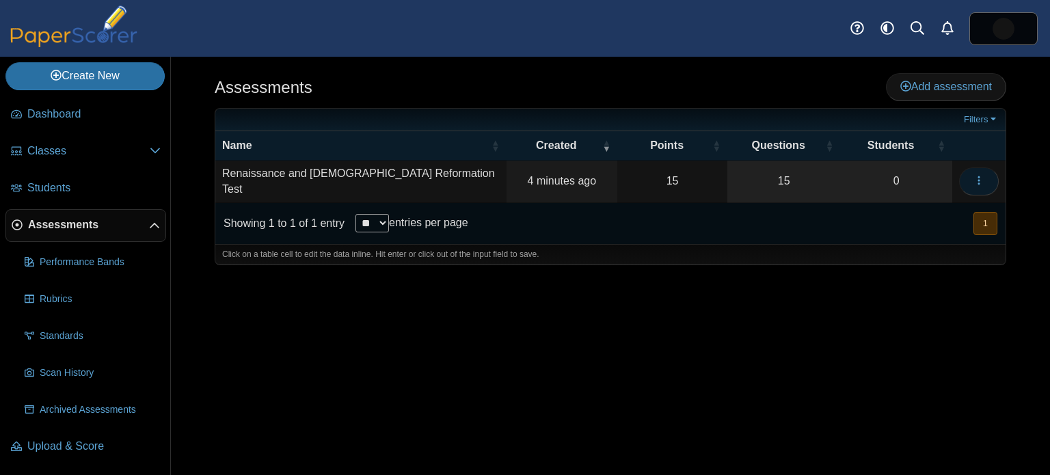
click at [966, 187] on button "button" at bounding box center [979, 180] width 40 height 27
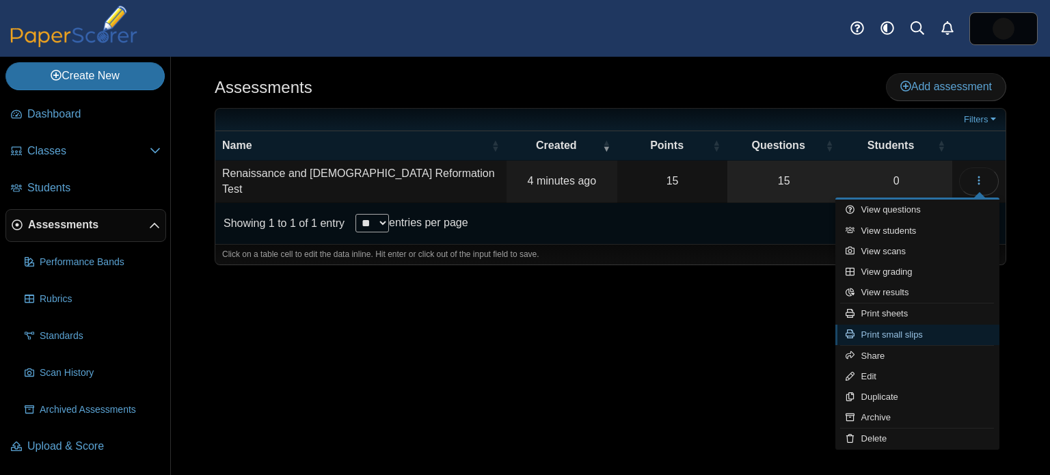
click at [920, 330] on link "Print small slips" at bounding box center [917, 335] width 164 height 21
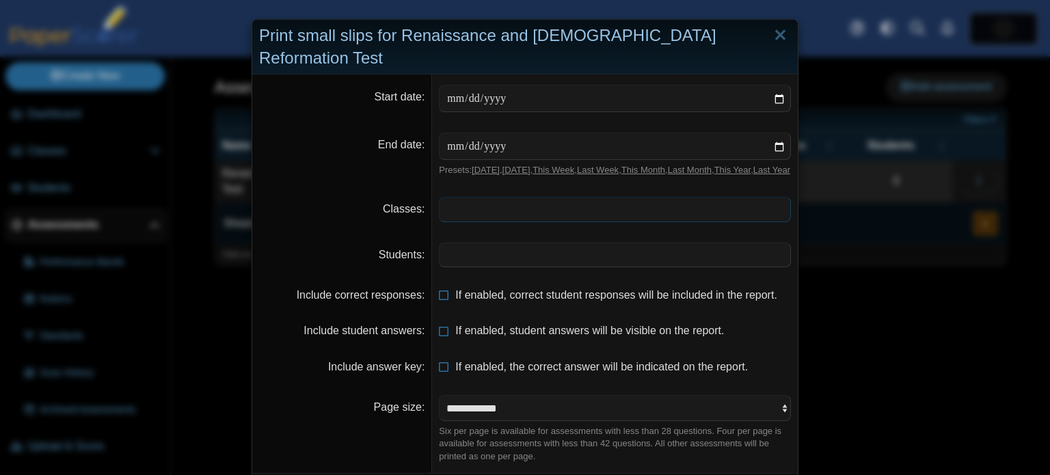
click at [489, 197] on span at bounding box center [614, 208] width 351 height 23
click at [779, 85] on input "date" at bounding box center [615, 98] width 352 height 27
type input "**********"
click at [780, 133] on input "date" at bounding box center [615, 146] width 352 height 27
type input "**********"
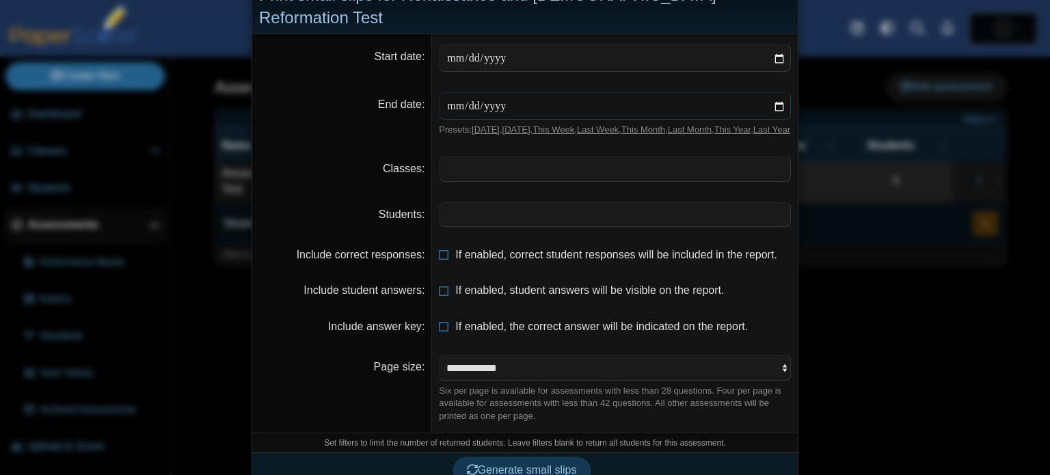
scroll to position [49, 0]
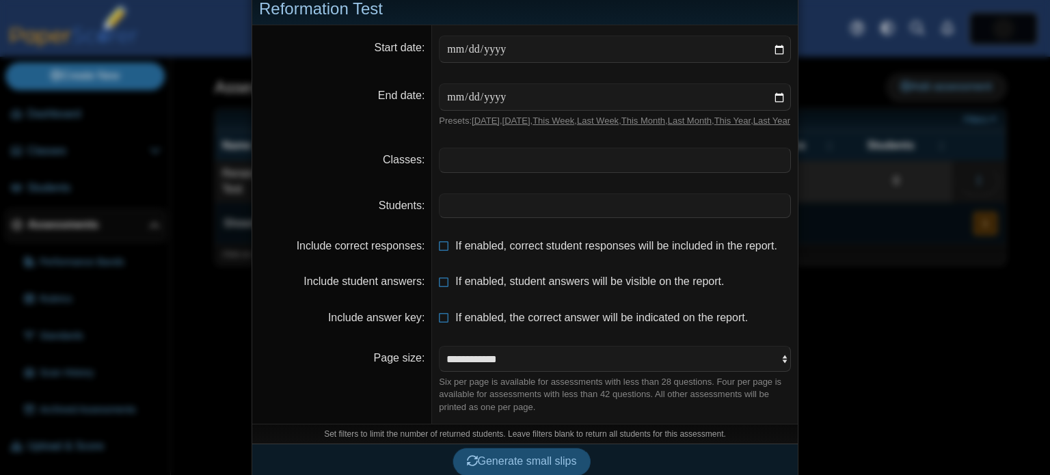
click at [529, 455] on span "Generate small slips" at bounding box center [522, 461] width 110 height 12
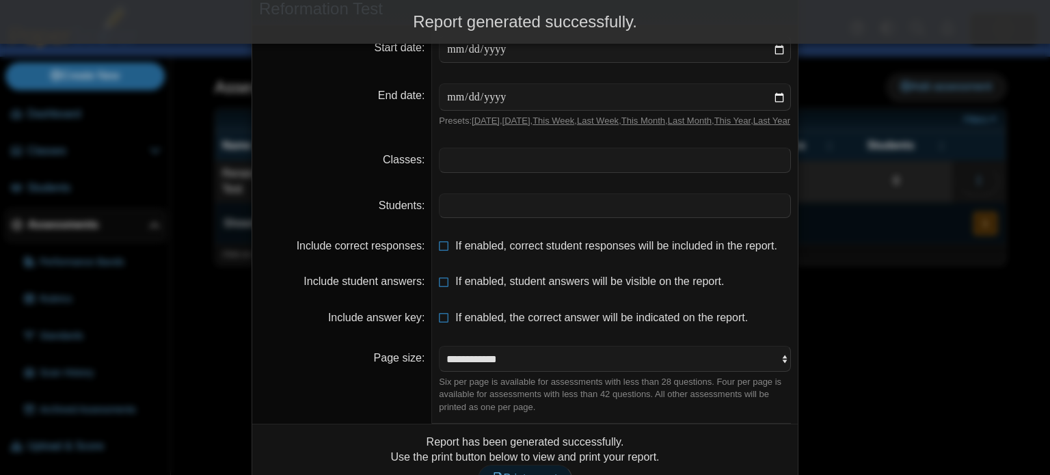
click at [535, 472] on span "Print report" at bounding box center [524, 478] width 65 height 12
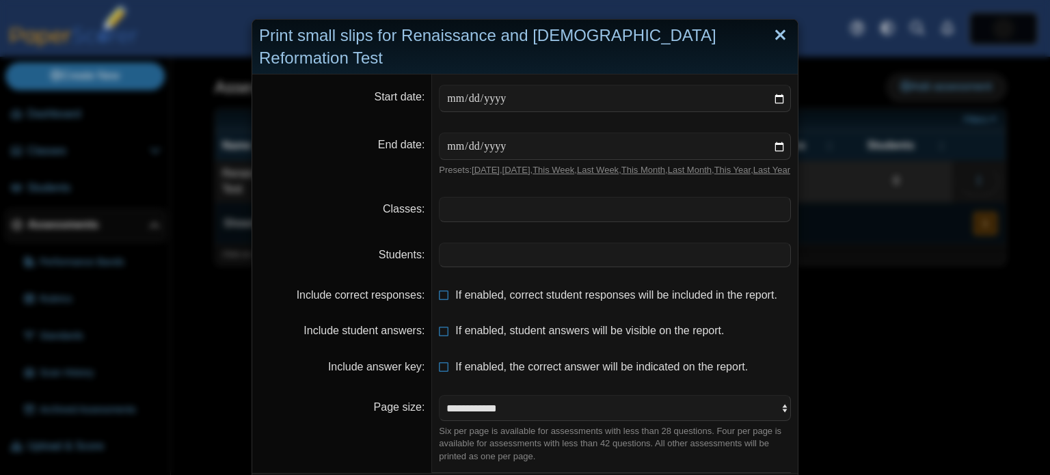
scroll to position [0, 0]
click at [789, 40] on link "Close" at bounding box center [779, 35] width 21 height 23
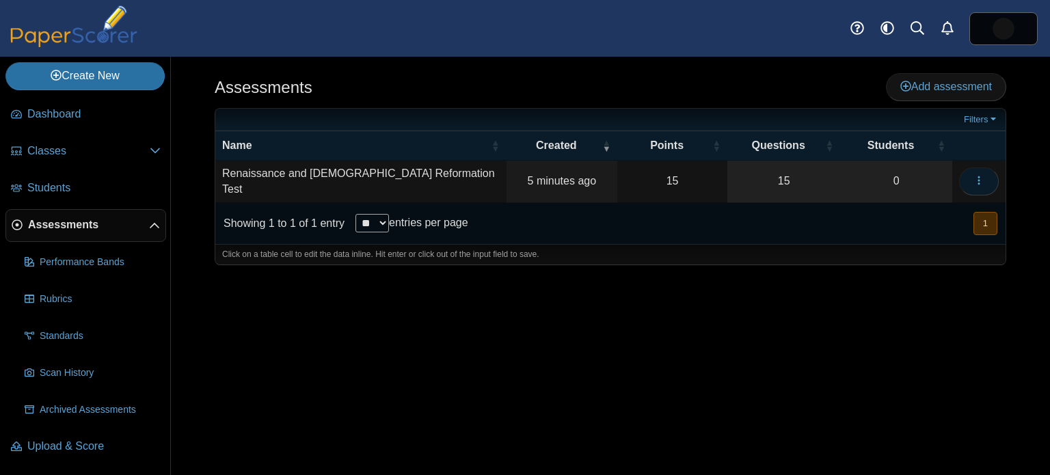
click at [982, 184] on span "button" at bounding box center [978, 181] width 11 height 12
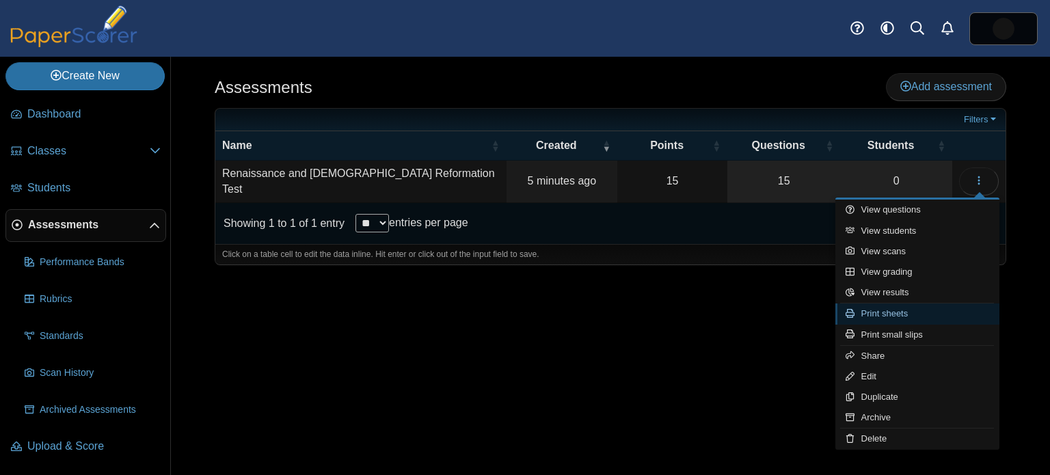
click at [911, 312] on link "Print sheets" at bounding box center [917, 313] width 164 height 21
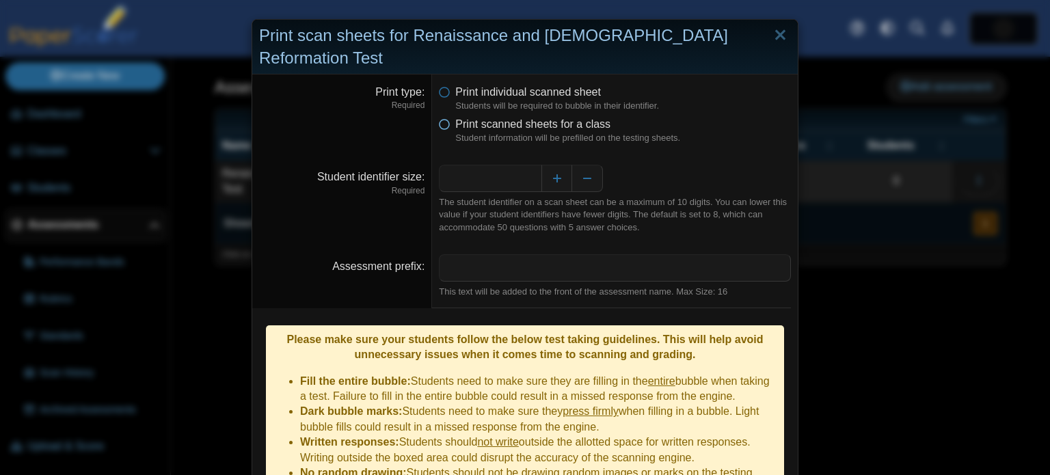
click at [515, 118] on span "Print scanned sheets for a class" at bounding box center [532, 124] width 155 height 12
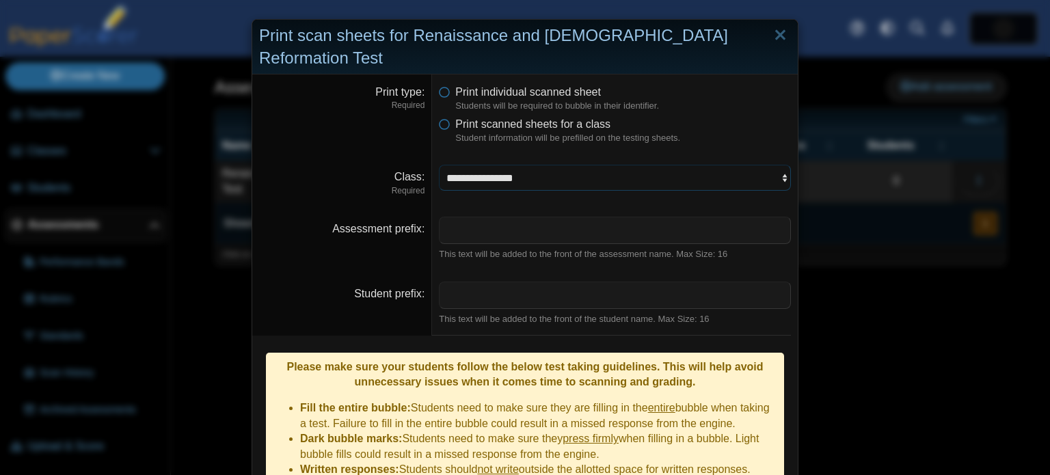
click at [524, 165] on select "**********" at bounding box center [615, 178] width 352 height 26
select select "**********"
click at [439, 165] on select "**********" at bounding box center [615, 178] width 352 height 26
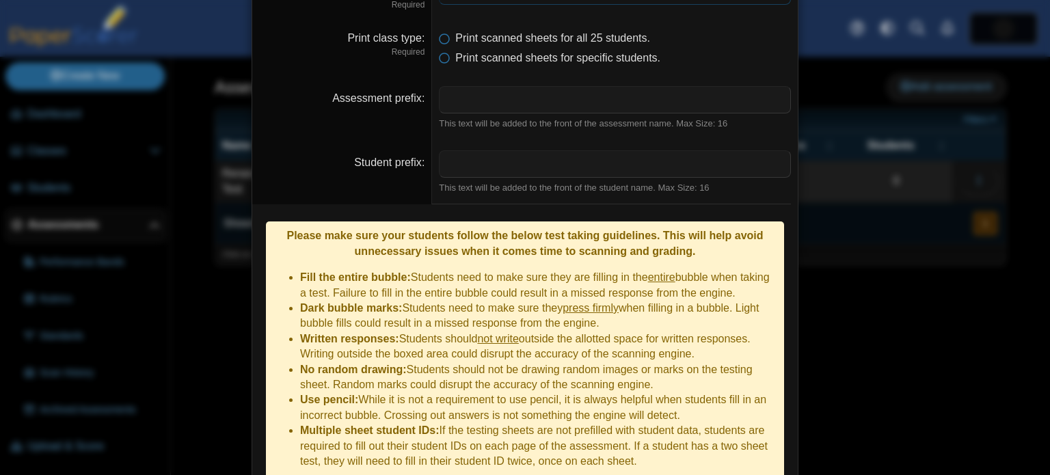
scroll to position [213, 0]
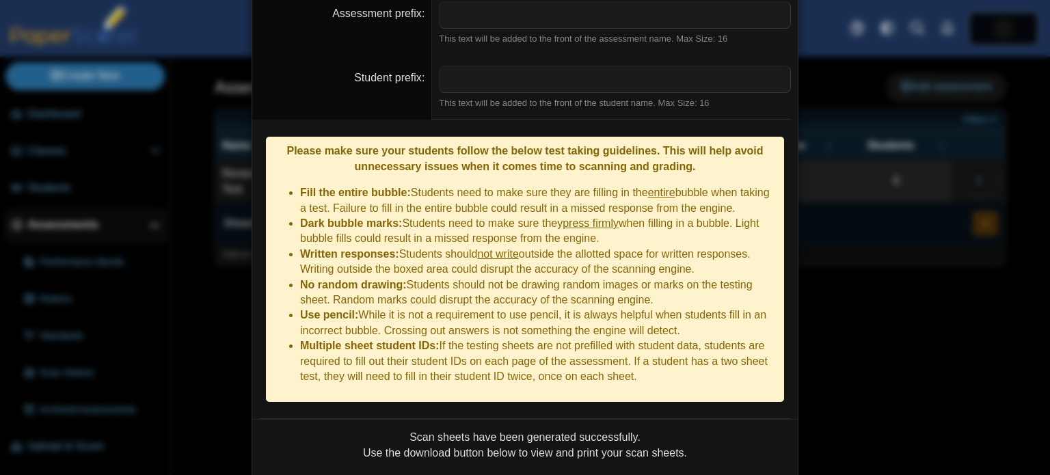
scroll to position [322, 0]
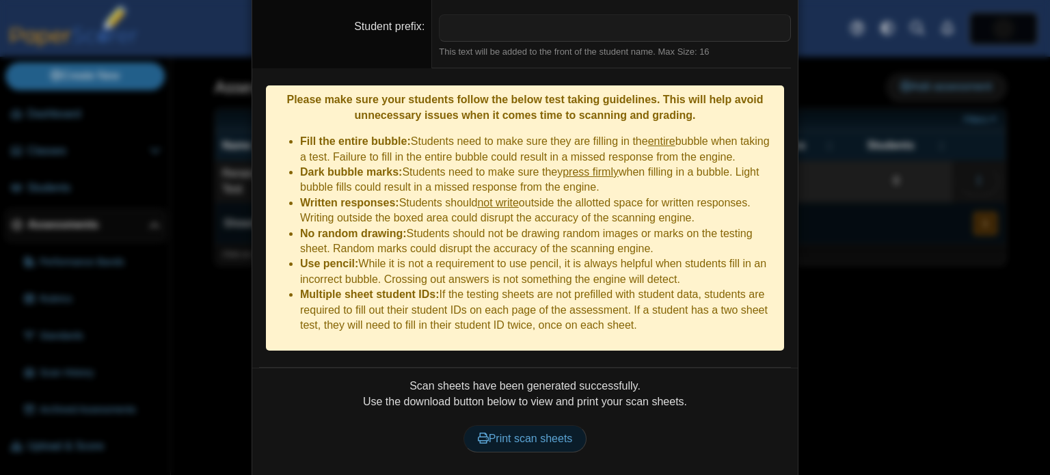
click at [541, 433] on span "Print scan sheets" at bounding box center [525, 439] width 95 height 12
click at [937, 209] on div "**********" at bounding box center [525, 237] width 1050 height 475
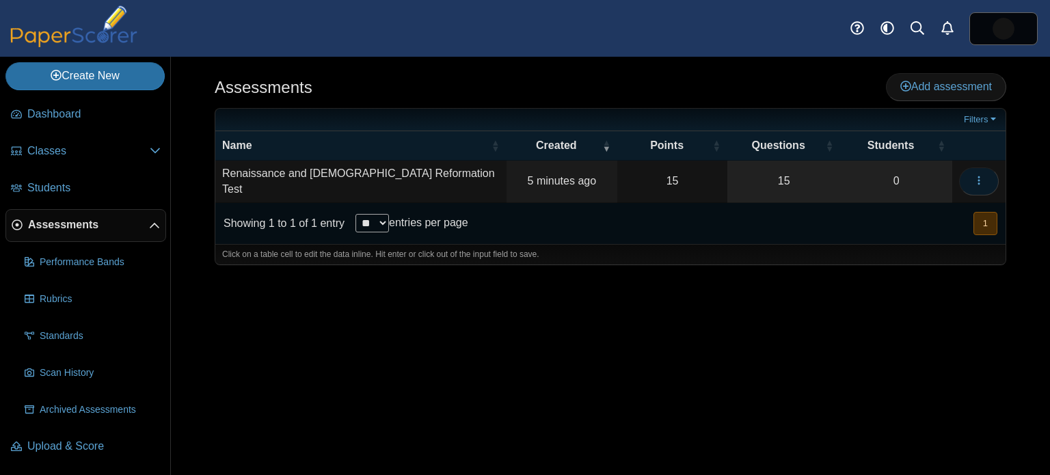
click at [979, 171] on button "button" at bounding box center [979, 180] width 40 height 27
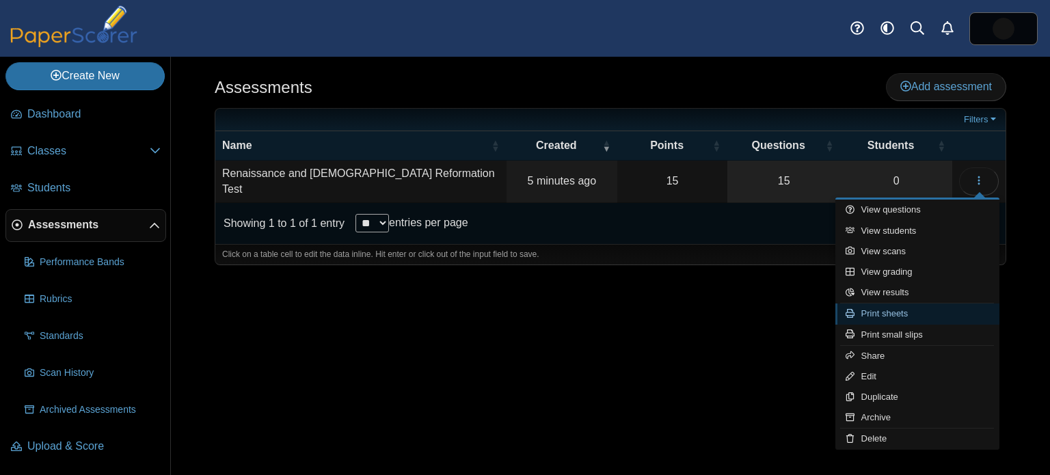
click at [912, 308] on link "Print sheets" at bounding box center [917, 313] width 164 height 21
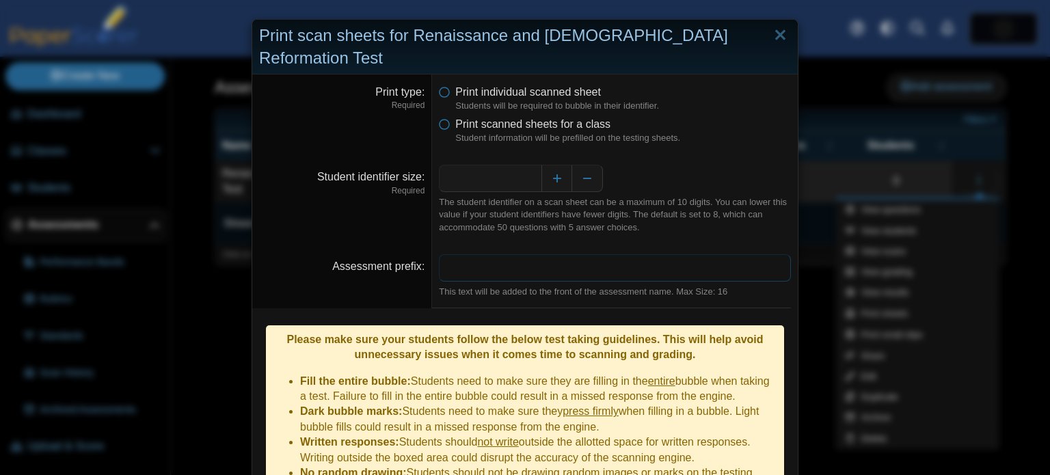
click at [521, 254] on input "Assessment prefix" at bounding box center [615, 267] width 352 height 27
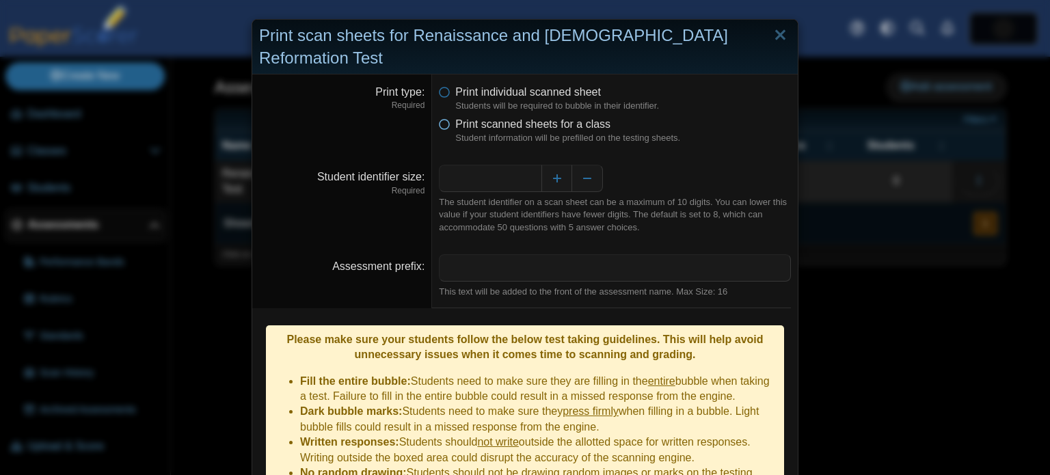
click at [494, 118] on span "Print scanned sheets for a class" at bounding box center [532, 124] width 155 height 12
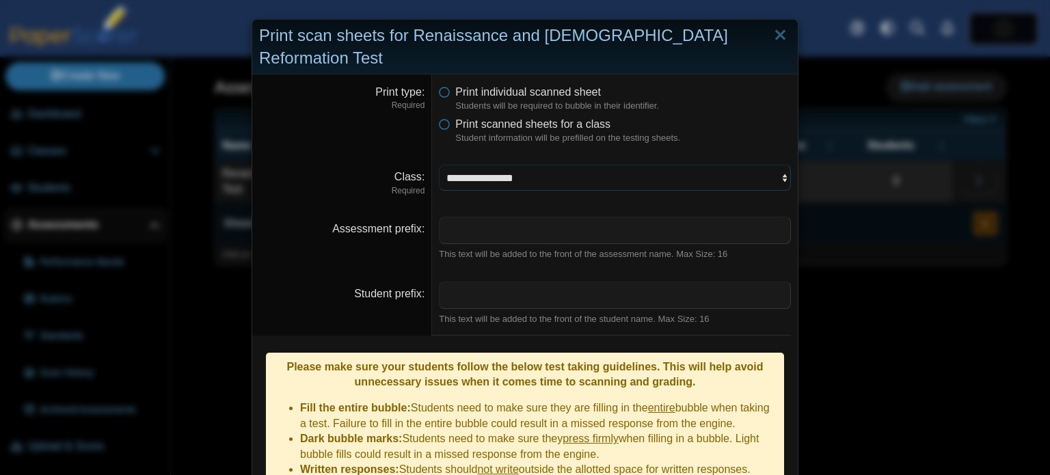
click at [591, 165] on select "**********" at bounding box center [615, 178] width 352 height 26
select select "**********"
click at [439, 165] on select "**********" at bounding box center [615, 178] width 352 height 26
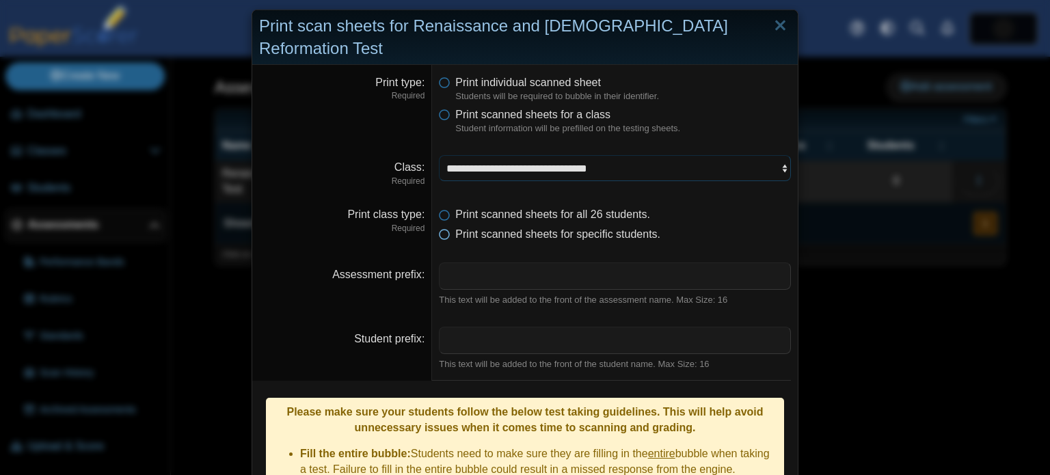
scroll to position [213, 0]
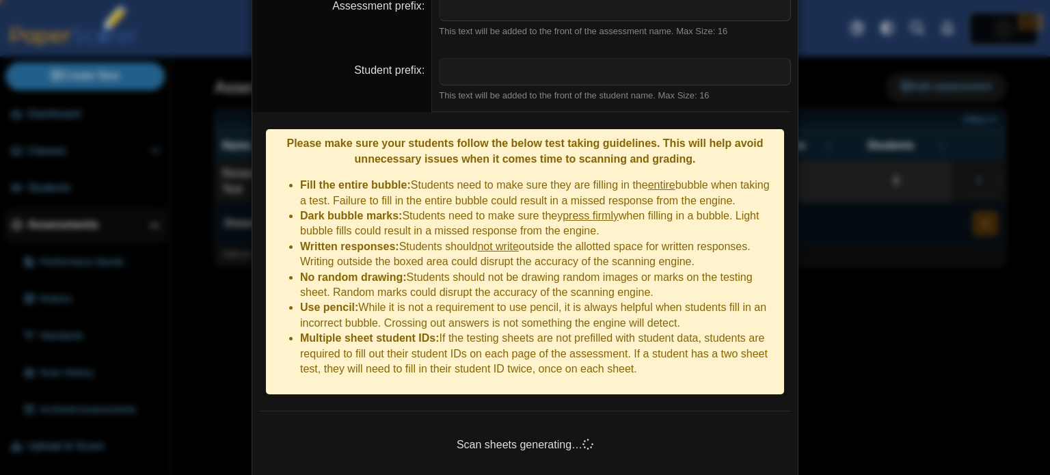
scroll to position [279, 0]
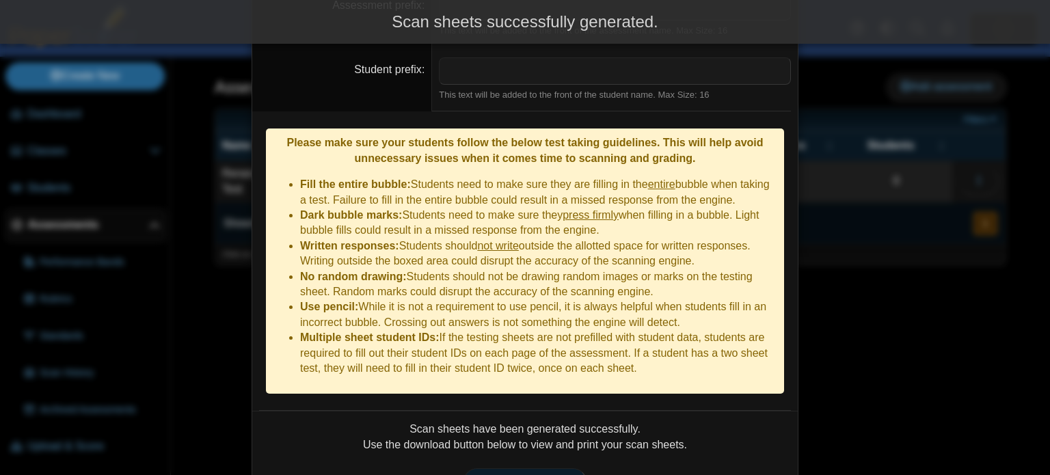
click at [550, 474] on span "Print scan sheets" at bounding box center [525, 482] width 95 height 12
